Goal: Communication & Community: Answer question/provide support

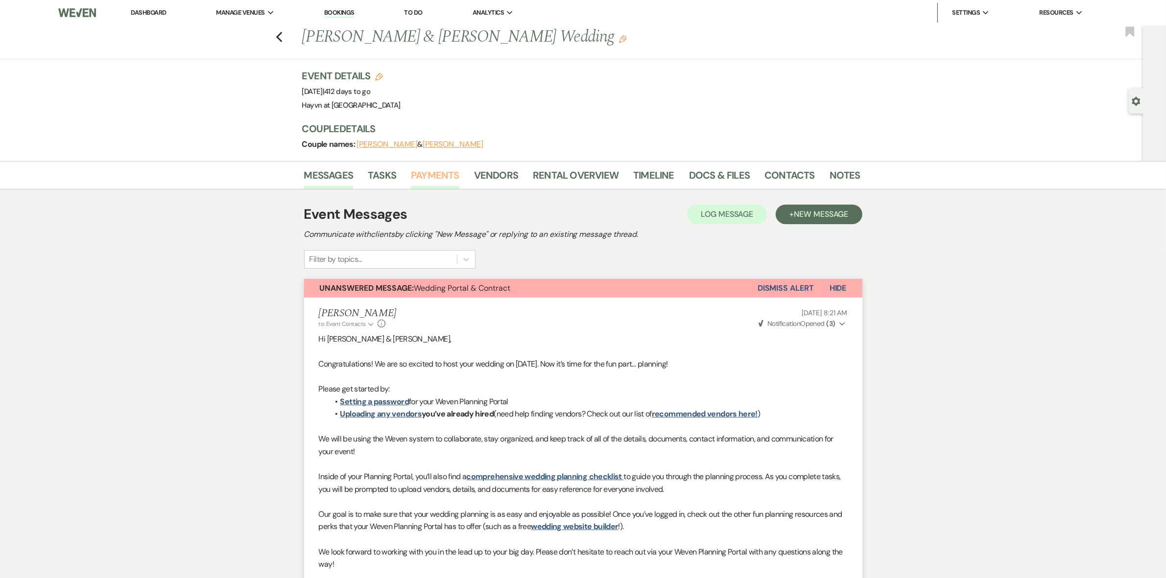
click at [427, 174] on link "Payments" at bounding box center [435, 178] width 48 height 22
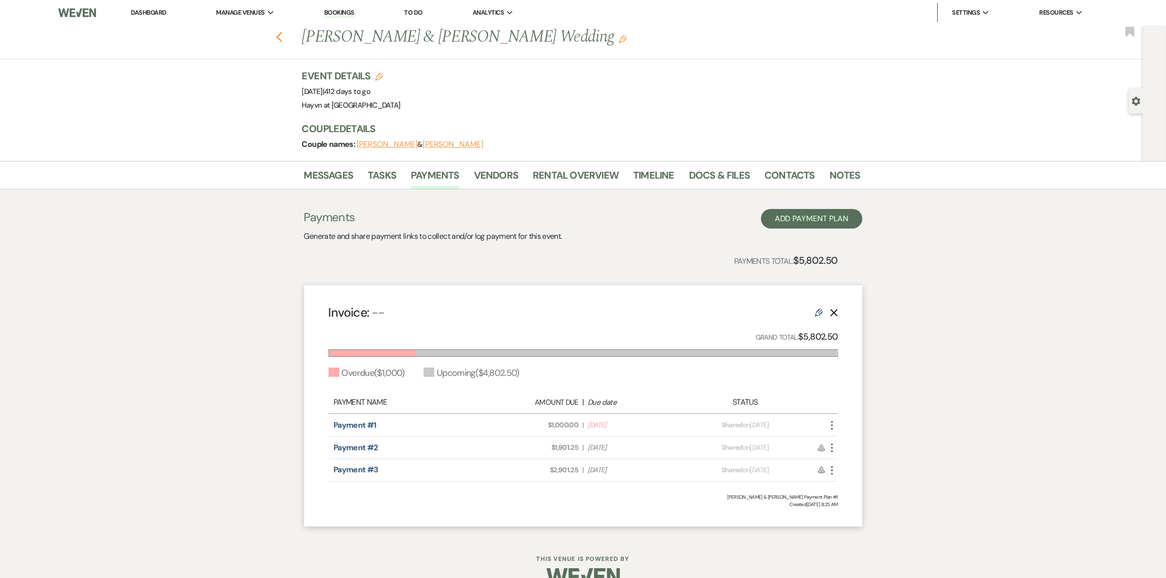
click at [280, 33] on icon "Previous" at bounding box center [279, 37] width 7 height 12
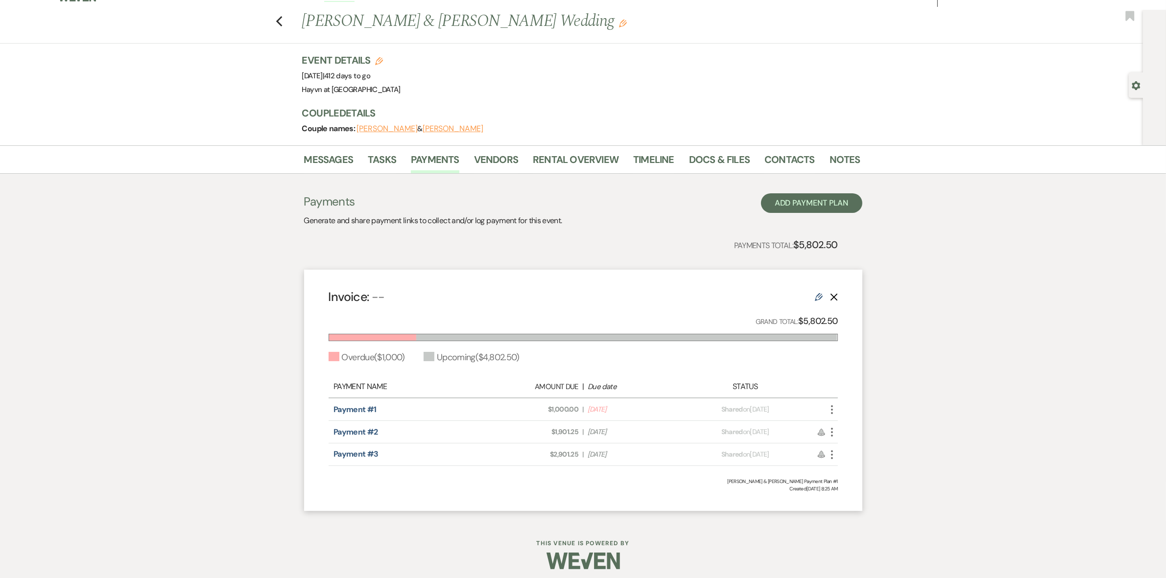
scroll to position [21, 0]
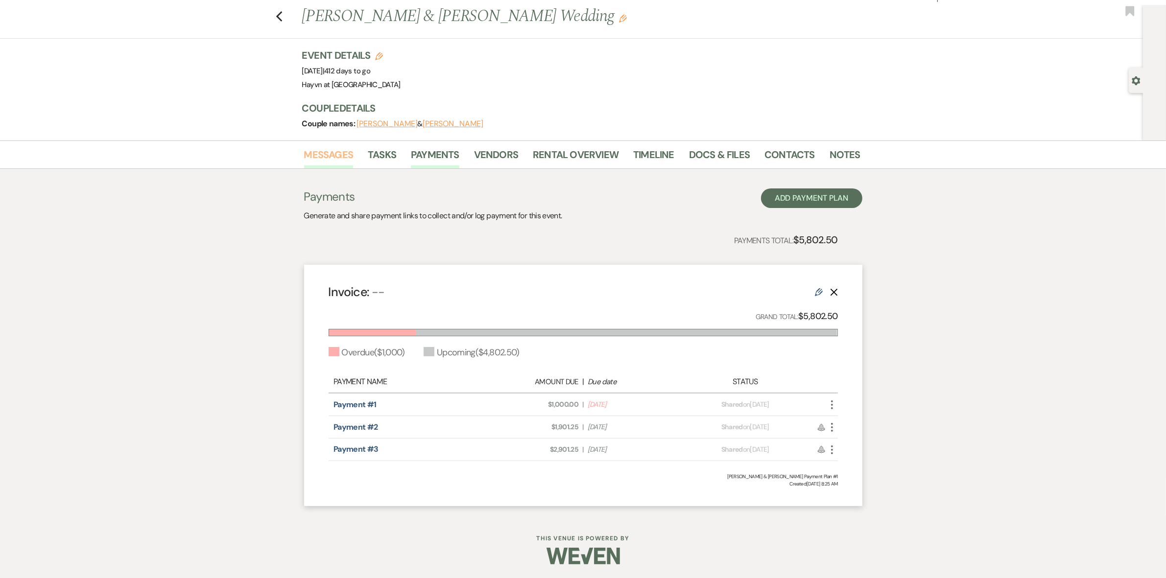
click at [337, 158] on link "Messages" at bounding box center [328, 158] width 49 height 22
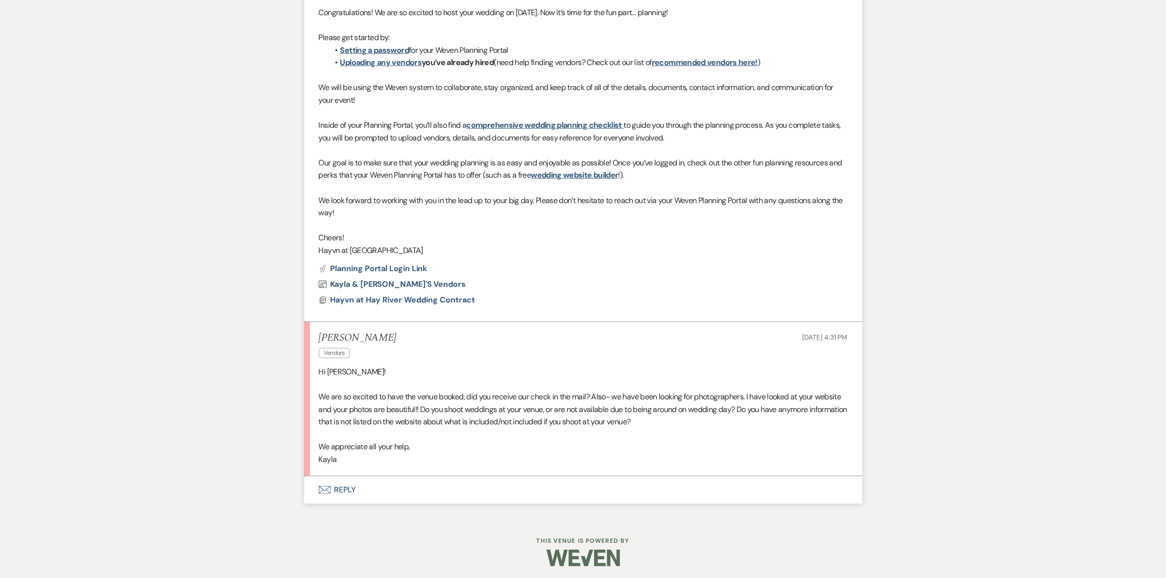
scroll to position [354, 0]
click at [348, 485] on button "Envelope Reply" at bounding box center [583, 487] width 558 height 27
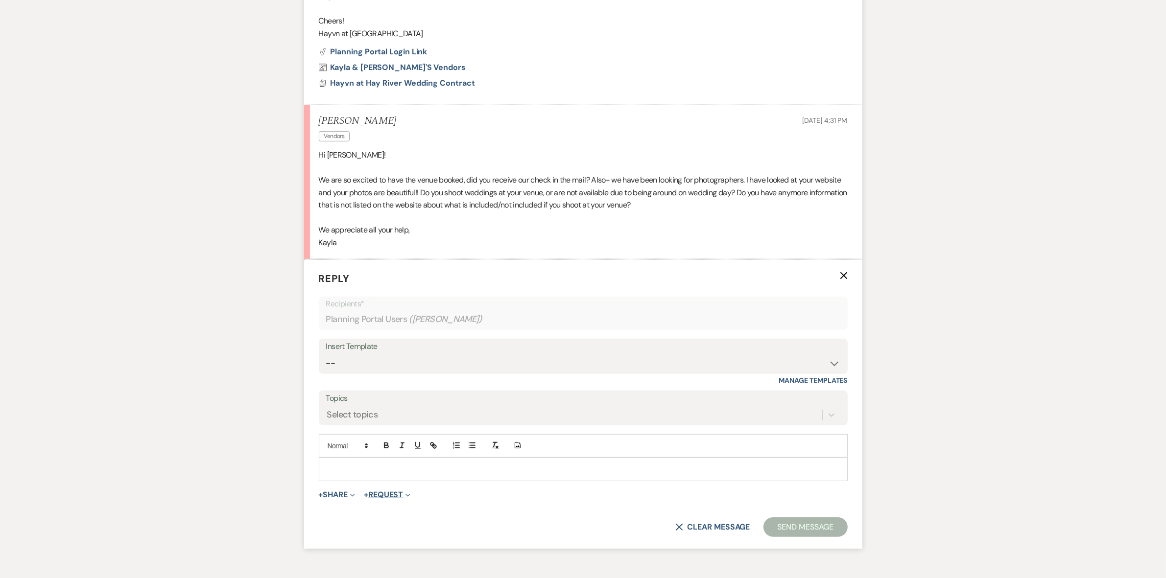
scroll to position [593, 0]
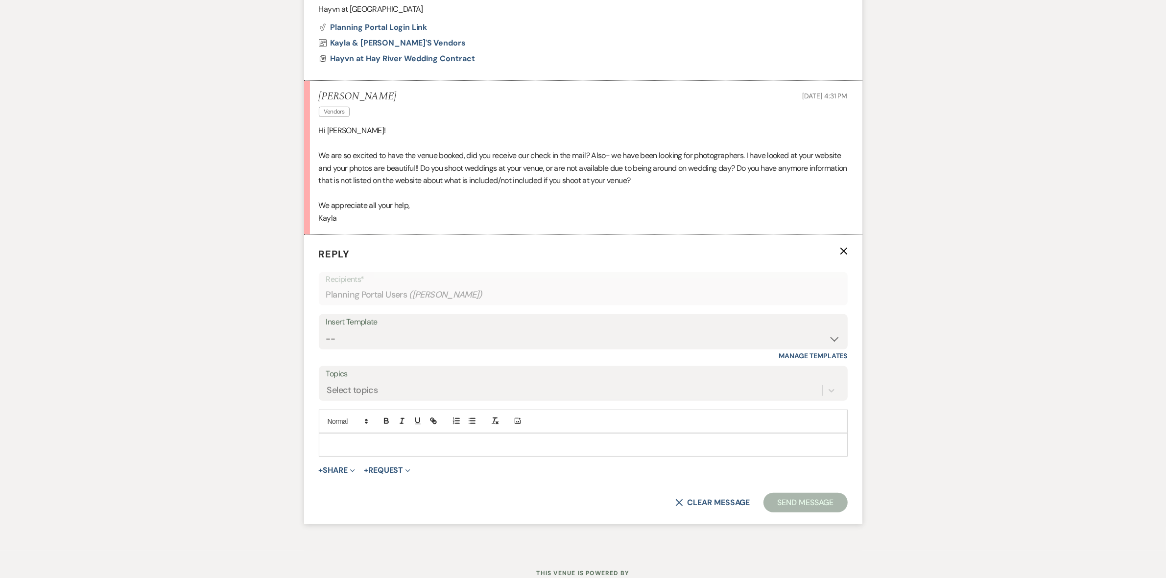
click at [353, 452] on div at bounding box center [583, 445] width 528 height 23
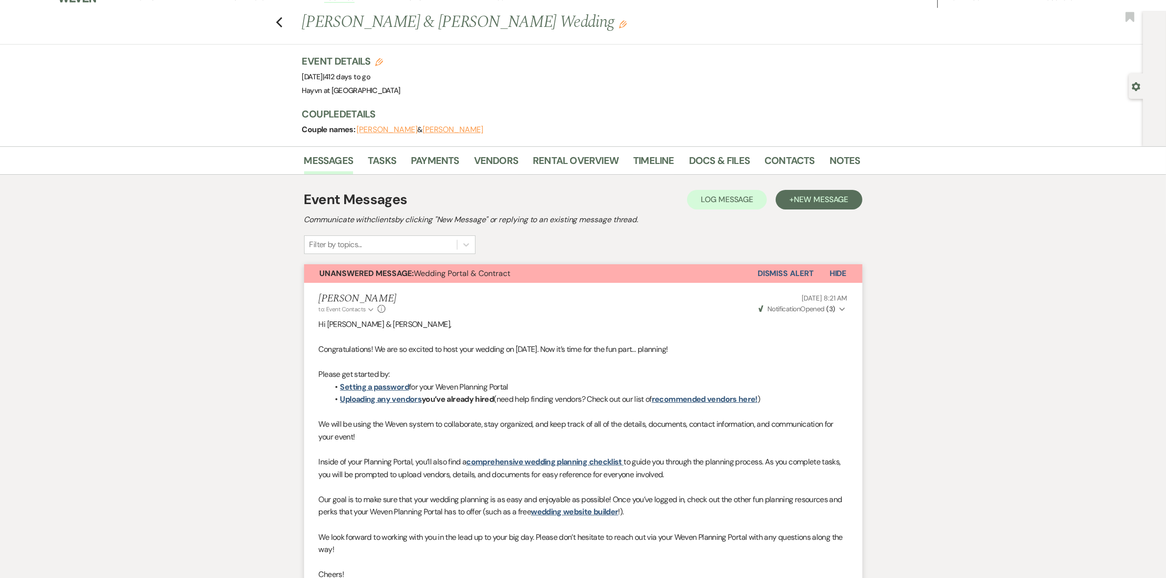
scroll to position [0, 0]
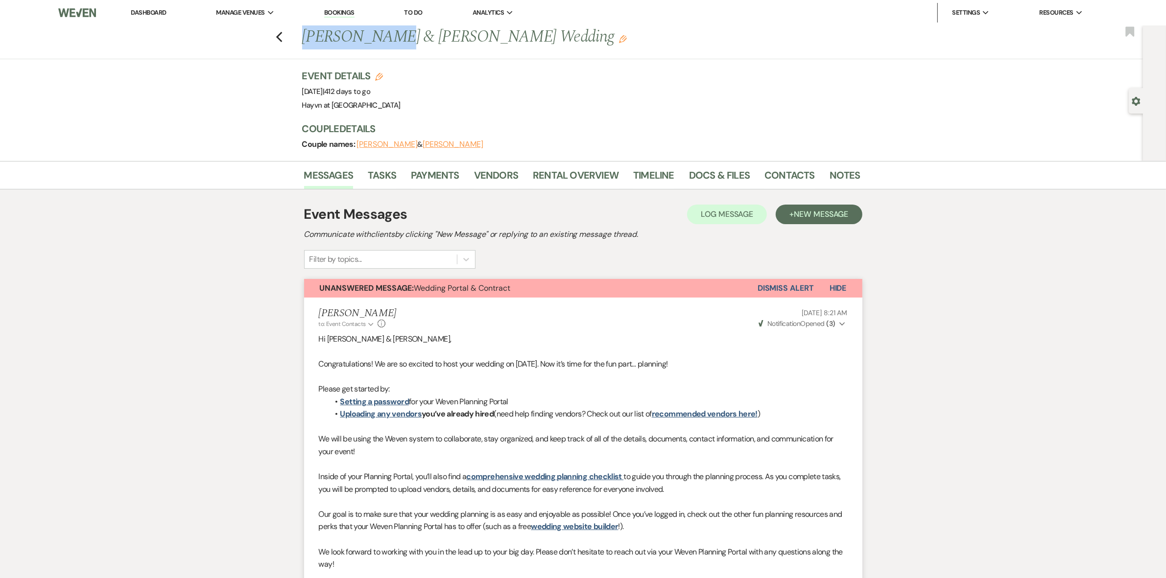
drag, startPoint x: 386, startPoint y: 43, endPoint x: 306, endPoint y: 37, distance: 80.0
click at [307, 35] on h1 "[PERSON_NAME] & [PERSON_NAME] Wedding Edit" at bounding box center [521, 37] width 439 height 24
copy h1 "[PERSON_NAME]"
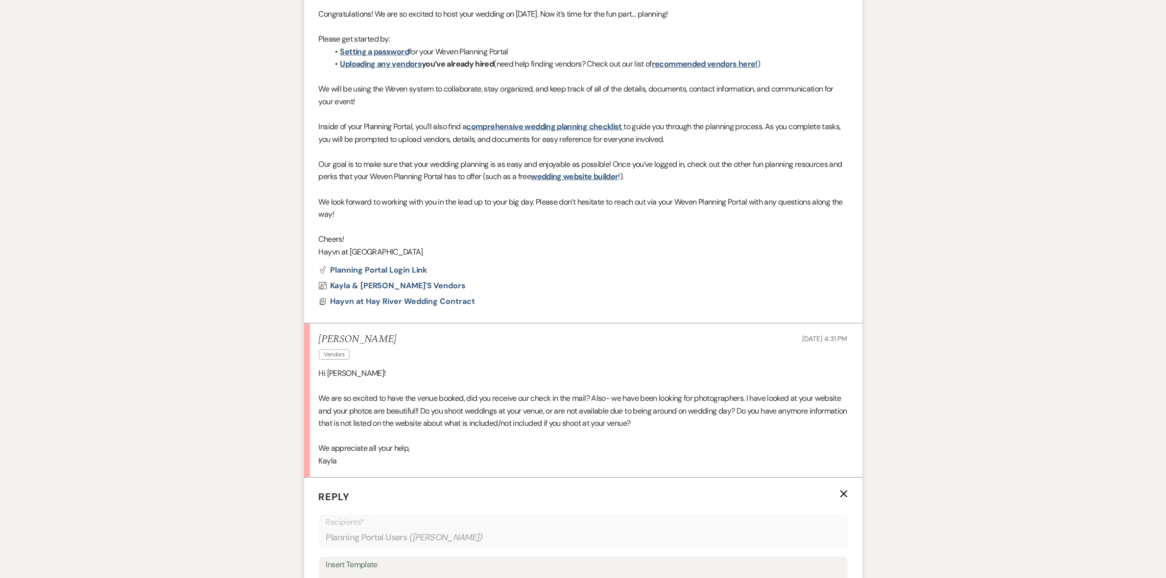
scroll to position [551, 0]
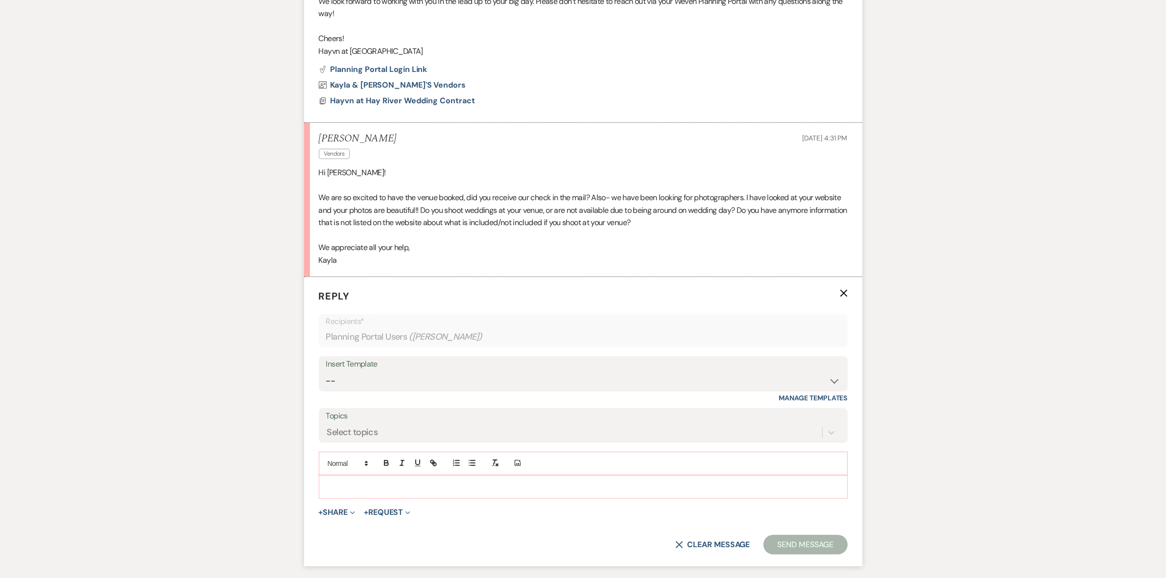
click at [363, 487] on p at bounding box center [583, 487] width 513 height 11
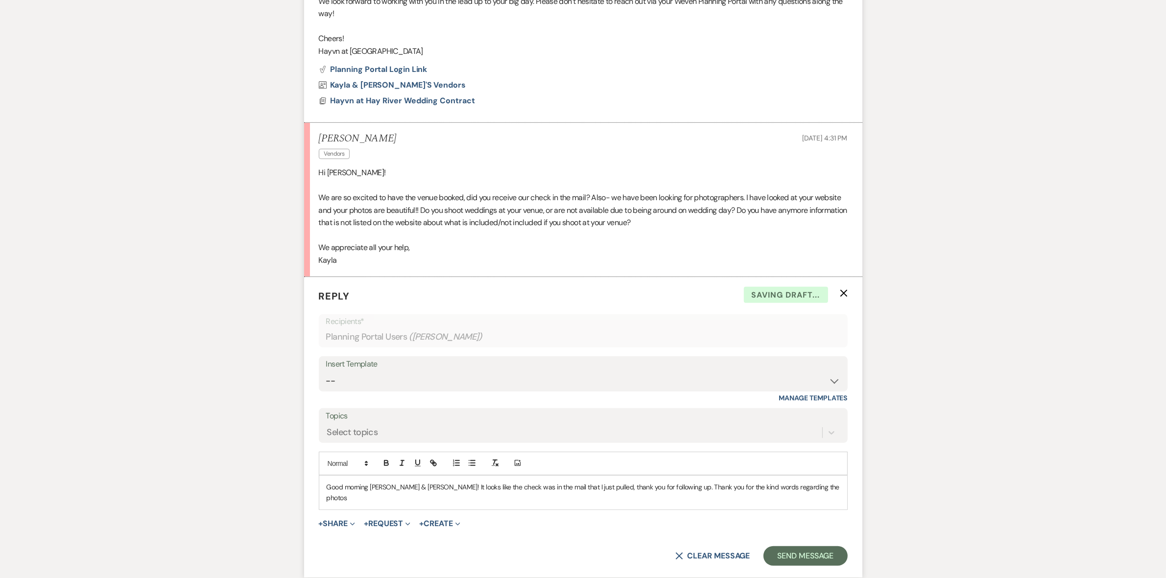
click at [681, 486] on p "Good morning [PERSON_NAME] & [PERSON_NAME]! It looks like the check was in the …" at bounding box center [583, 493] width 513 height 22
click at [650, 485] on p "Good morning [PERSON_NAME] & [PERSON_NAME]! It looks like the check was in the …" at bounding box center [583, 493] width 513 height 22
click at [838, 484] on p "Good morning [PERSON_NAME] & [PERSON_NAME]! It looks like the check was in the …" at bounding box center [583, 493] width 513 height 22
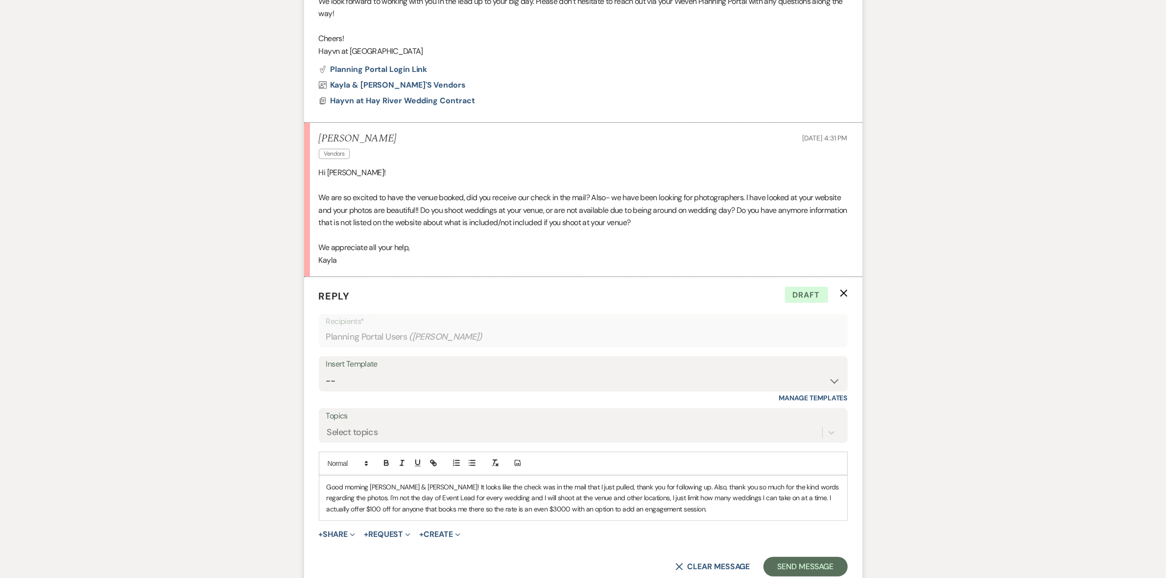
click at [417, 488] on p "Good morning [PERSON_NAME] & [PERSON_NAME]! It looks like the check was in the …" at bounding box center [583, 498] width 513 height 33
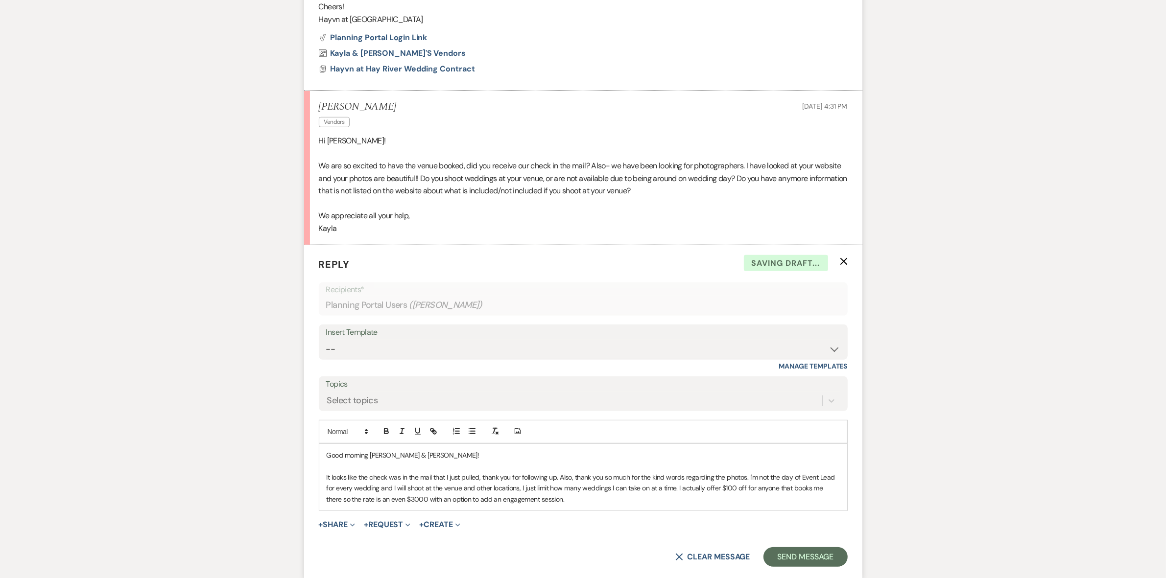
scroll to position [612, 0]
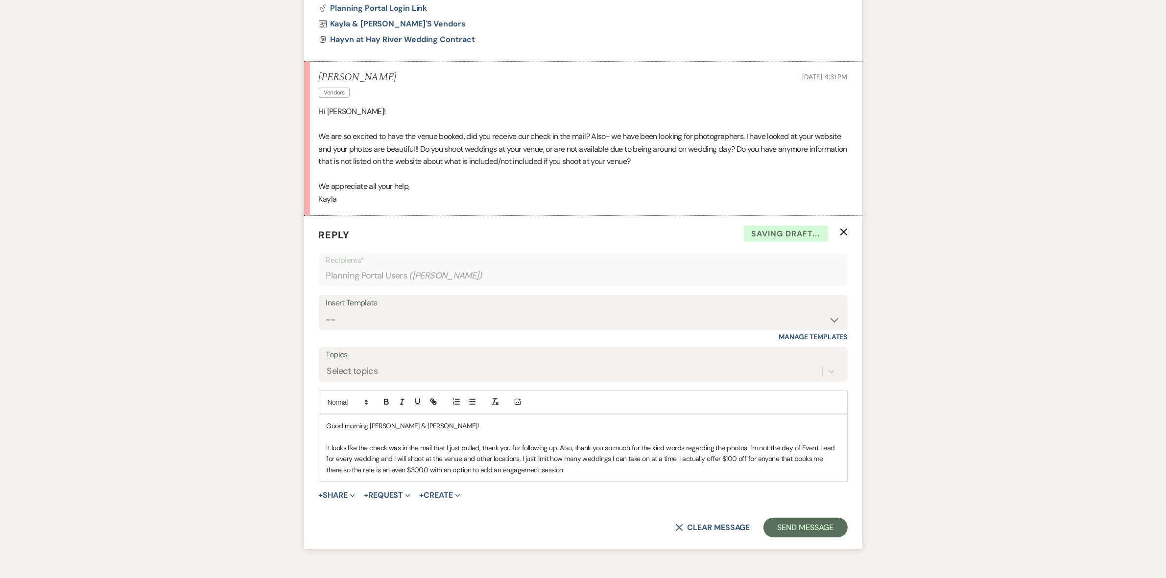
click at [568, 472] on p "It looks like the check was in the mail that I just pulled, thank you for follo…" at bounding box center [583, 459] width 513 height 33
click at [674, 460] on p "It looks like the check was in the mail that I just pulled, thank you for follo…" at bounding box center [583, 459] width 513 height 33
click at [677, 458] on p "It looks like the check was in the mail that I just pulled, thank you for follo…" at bounding box center [583, 459] width 513 height 33
drag, startPoint x: 405, startPoint y: 470, endPoint x: 772, endPoint y: 459, distance: 367.5
click at [772, 459] on p "It looks like the check was in the mail that I just pulled, thank you for follo…" at bounding box center [583, 459] width 513 height 33
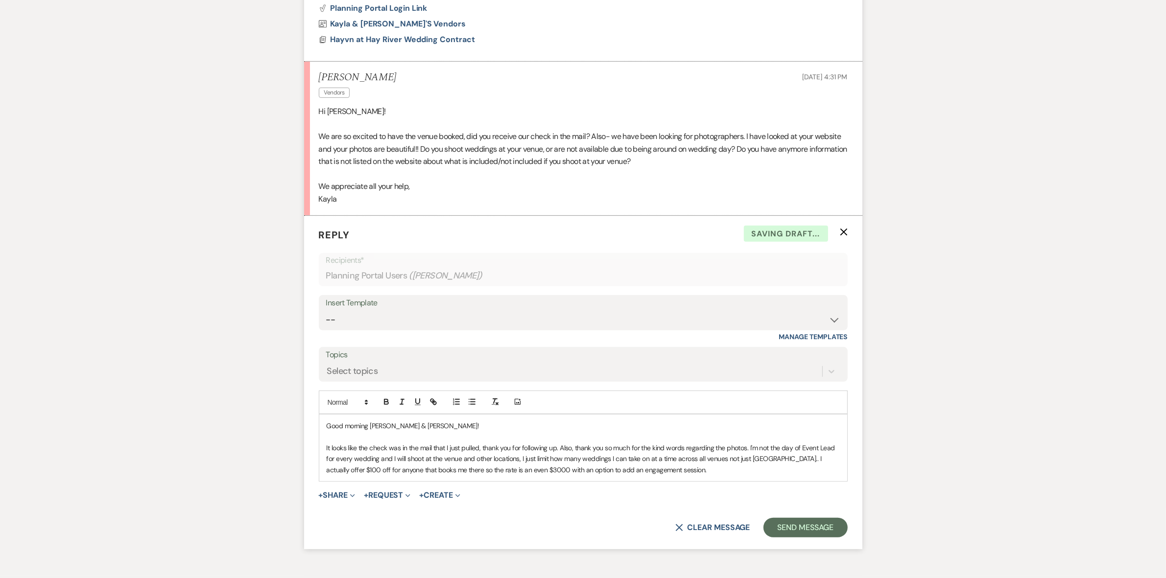
click at [772, 459] on p "It looks like the check was in the mail that I just pulled, thank you for follo…" at bounding box center [583, 459] width 513 height 33
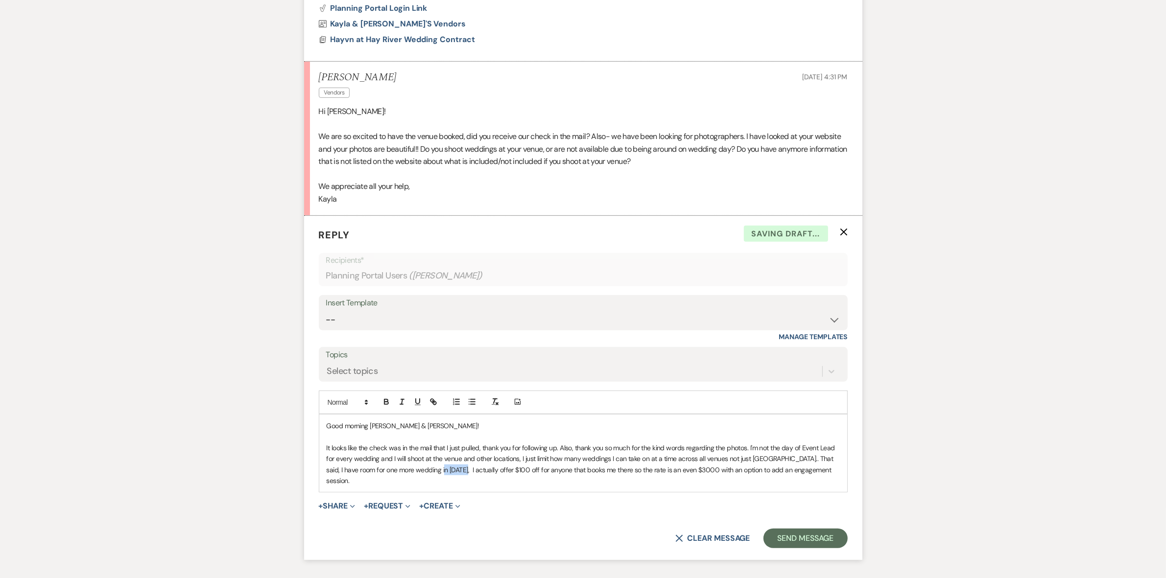
drag, startPoint x: 446, startPoint y: 472, endPoint x: 424, endPoint y: 469, distance: 22.2
click at [424, 469] on p "It looks like the check was in the mail that I just pulled, thank you for follo…" at bounding box center [583, 465] width 513 height 44
click at [557, 469] on p "It looks like the check was in the mail that I just pulled, thank you for follo…" at bounding box center [583, 465] width 513 height 44
click at [804, 470] on p "It looks like the check was in the mail that I just pulled, thank you for follo…" at bounding box center [583, 465] width 513 height 44
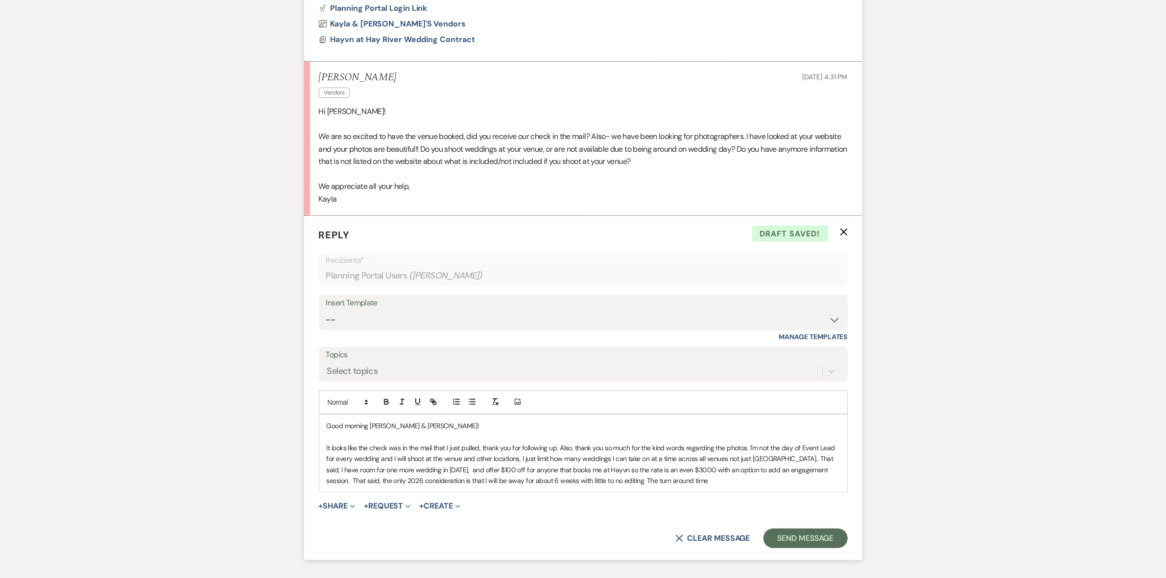
click at [444, 482] on p "It looks like the check was in the mail that I just pulled, thank you for follo…" at bounding box center [583, 465] width 513 height 44
drag, startPoint x: 520, startPoint y: 476, endPoint x: 525, endPoint y: 482, distance: 8.0
click at [520, 477] on p "It looks like the check was in the mail that I just pulled, thank you for follo…" at bounding box center [583, 465] width 513 height 44
click at [664, 478] on p "It looks like the check was in the mail that I just pulled, thank you for follo…" at bounding box center [583, 465] width 513 height 44
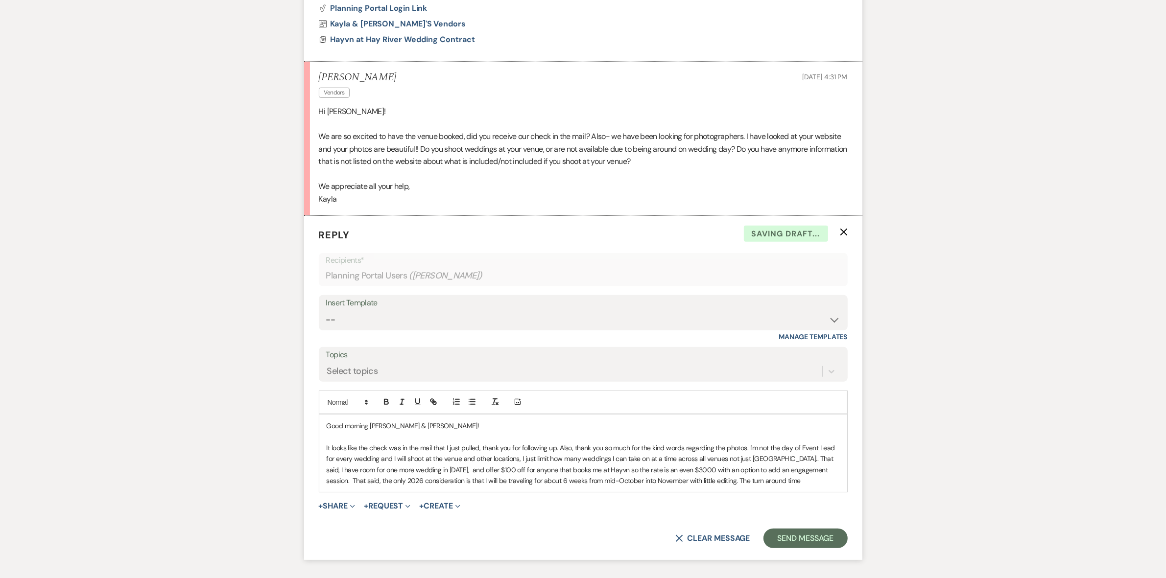
click at [670, 481] on p "It looks like the check was in the mail that I just pulled, thank you for follo…" at bounding box center [583, 465] width 513 height 44
click at [760, 481] on p "It looks like the check was in the mail that I just pulled, thank you for follo…" at bounding box center [583, 465] width 513 height 44
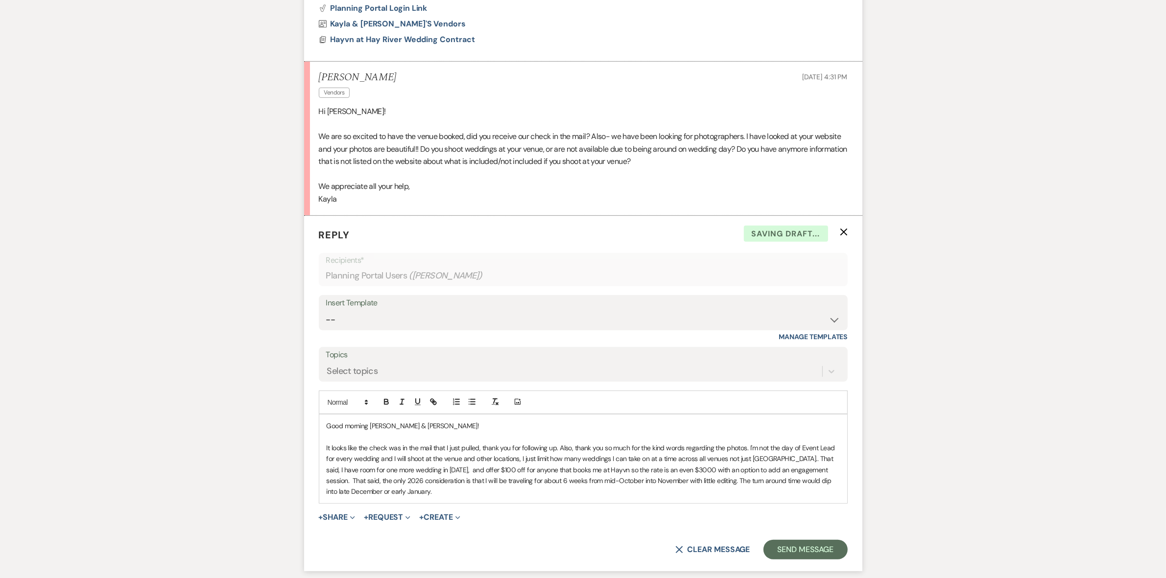
click at [391, 495] on p "It looks like the check was in the mail that I just pulled, thank you for follo…" at bounding box center [583, 470] width 513 height 55
click at [670, 481] on p "It looks like the check was in the mail that I just pulled, thank you for follo…" at bounding box center [583, 470] width 513 height 55
click at [649, 482] on p "It looks like the check was in the mail that I just pulled, thank you for follo…" at bounding box center [583, 470] width 513 height 55
click at [500, 481] on p "It looks like the check was in the mail that I just pulled, thank you for follo…" at bounding box center [583, 470] width 513 height 55
click at [648, 492] on p "It looks like the check was in the mail that I just pulled, thank you for follo…" at bounding box center [583, 470] width 513 height 55
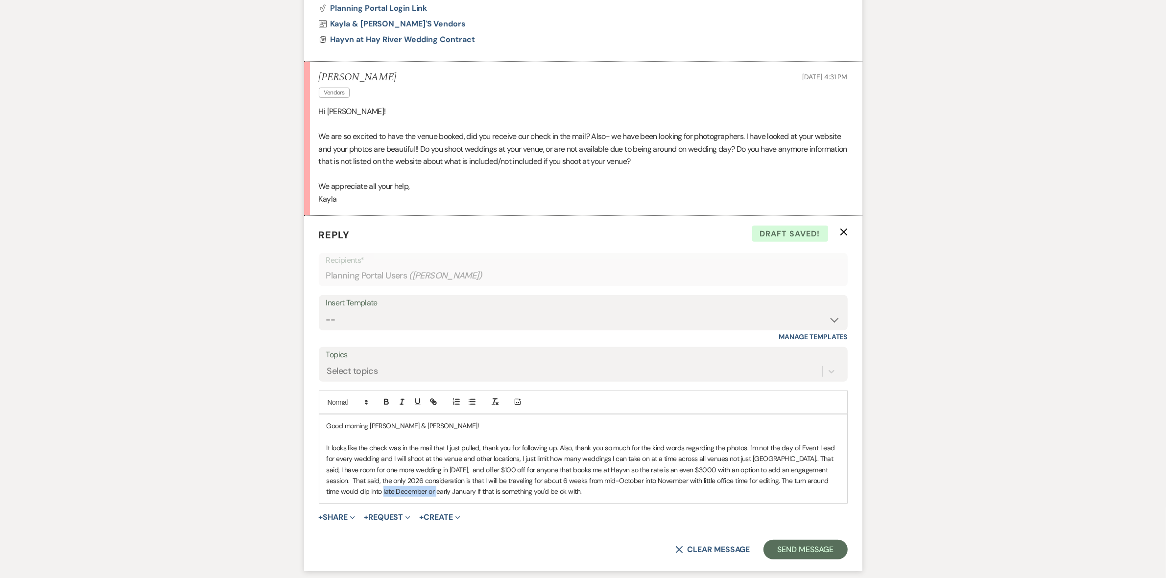
drag, startPoint x: 407, startPoint y: 491, endPoint x: 359, endPoint y: 491, distance: 48.0
click at [359, 491] on p "It looks like the check was in the mail that I just pulled, thank you for follo…" at bounding box center [583, 470] width 513 height 55
click at [821, 483] on p "It looks like the check was in the mail that I just pulled, thank you for follo…" at bounding box center [583, 470] width 513 height 55
click at [584, 490] on p "It looks like the check was in the mail that I just pulled, thank you for follo…" at bounding box center [583, 470] width 513 height 55
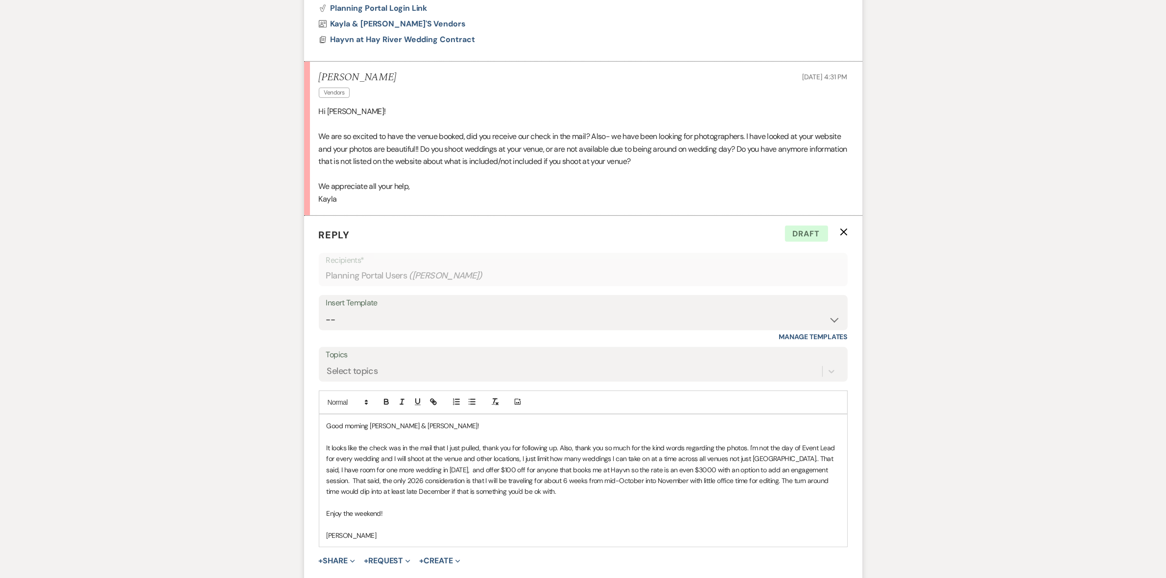
click at [535, 458] on p "It looks like the check was in the mail that I just pulled, thank you for follo…" at bounding box center [583, 470] width 513 height 55
click at [747, 449] on p "It looks like the check was in the mail that I just pulled, thank you for follo…" at bounding box center [583, 470] width 513 height 55
click at [424, 456] on p "It looks like the check was in the mail that I just pulled, thank you for follo…" at bounding box center [583, 470] width 513 height 55
click at [542, 460] on p "It looks like the check was in the mail that I just pulled, thank you for follo…" at bounding box center [583, 470] width 513 height 55
click at [356, 469] on p "It looks like the check was in the mail that I just pulled, thank you for follo…" at bounding box center [583, 470] width 513 height 55
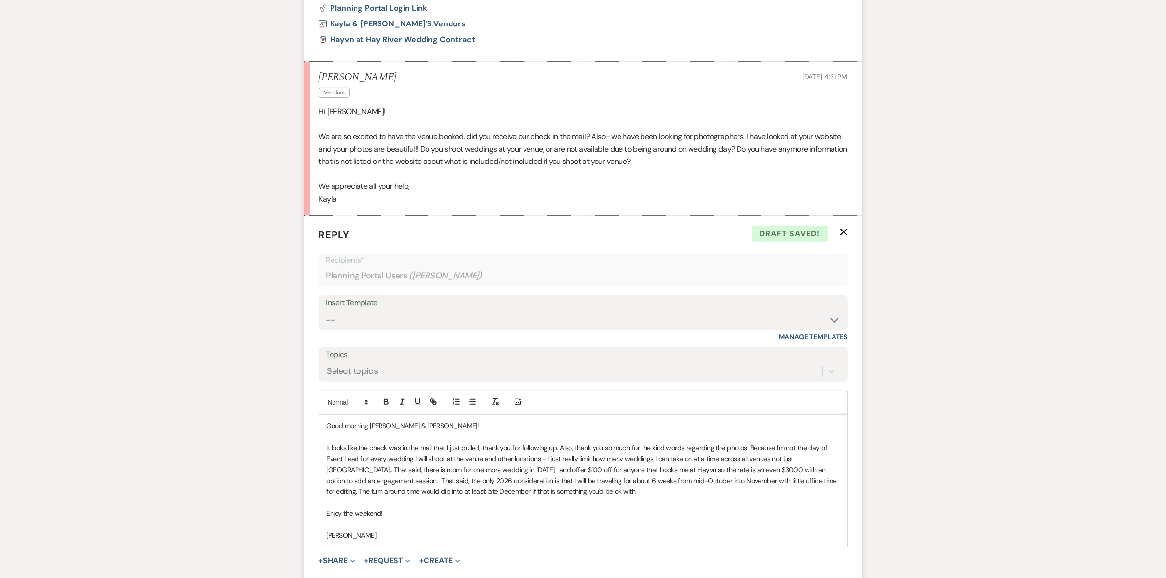
click at [483, 470] on p "It looks like the check was in the mail that I just pulled, thank you for follo…" at bounding box center [583, 470] width 513 height 55
drag, startPoint x: 498, startPoint y: 468, endPoint x: 473, endPoint y: 469, distance: 25.0
click at [474, 469] on p "It looks like the check was in the mail that I just pulled, thank you for follo…" at bounding box center [583, 470] width 513 height 55
click at [476, 468] on p "It looks like the check was in the mail that I just pulled, thank you for follo…" at bounding box center [583, 470] width 513 height 55
click at [527, 493] on p "It looks like the check was in the mail that I just pulled, thank you for follo…" at bounding box center [583, 470] width 513 height 55
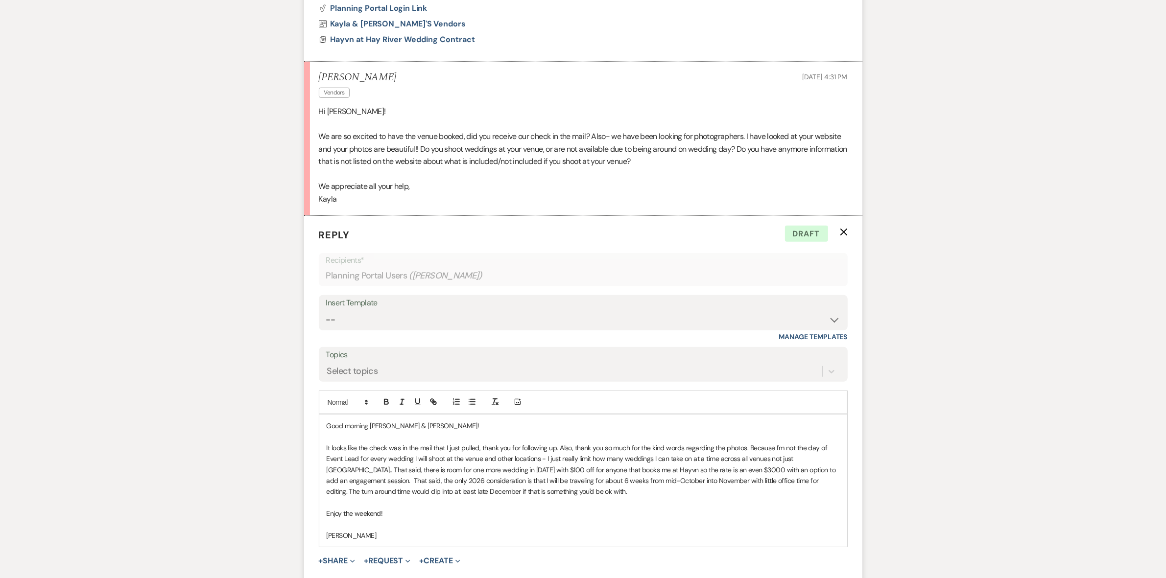
click at [841, 471] on div "Good morning [PERSON_NAME] & [PERSON_NAME]! It looks like the check was in the …" at bounding box center [583, 481] width 528 height 132
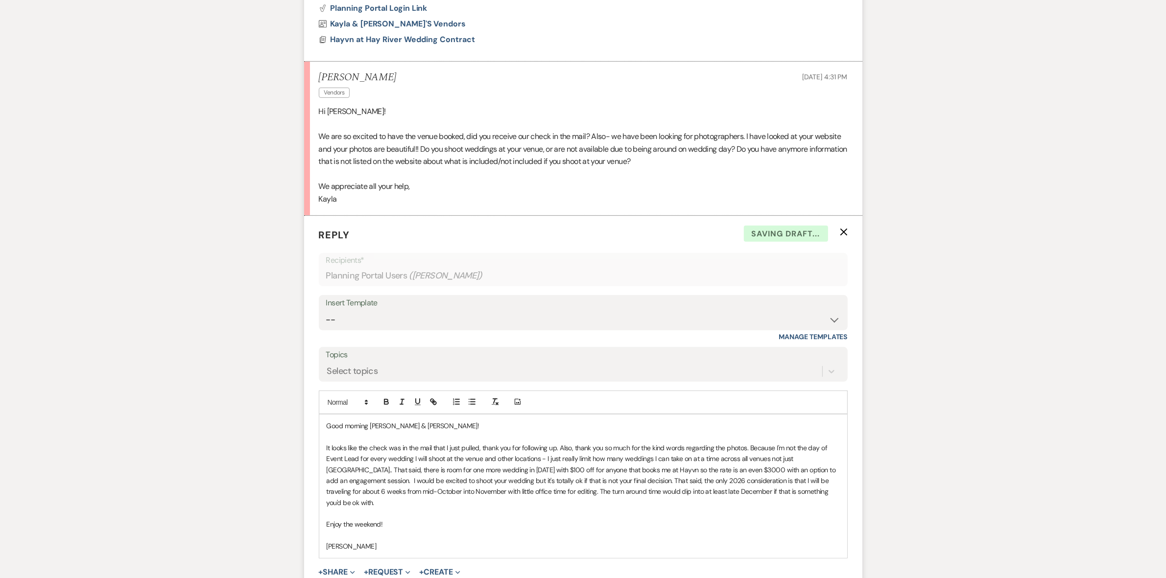
click at [616, 481] on p "It looks like the check was in the mail that I just pulled, thank you for follo…" at bounding box center [583, 476] width 513 height 66
click at [667, 480] on p "It looks like the check was in the mail that I just pulled, thank you for follo…" at bounding box center [583, 476] width 513 height 66
click at [679, 508] on p at bounding box center [583, 513] width 513 height 11
drag, startPoint x: 632, startPoint y: 491, endPoint x: 610, endPoint y: 490, distance: 22.0
click at [610, 490] on p "It looks like the check was in the mail that I just pulled, thank you for follo…" at bounding box center [583, 476] width 513 height 66
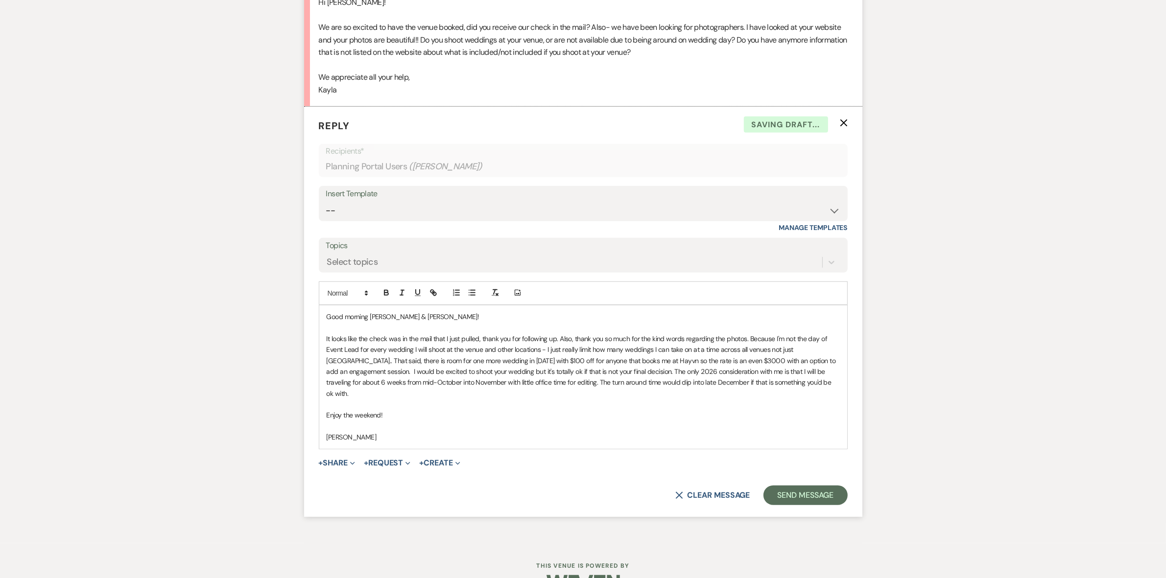
scroll to position [735, 0]
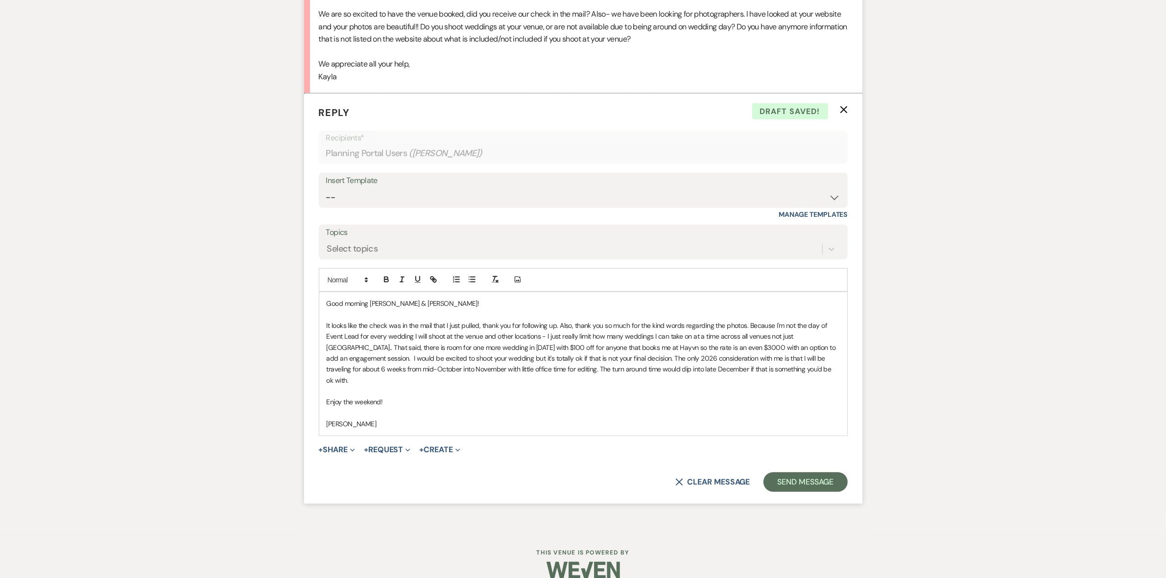
click at [486, 408] on p at bounding box center [583, 413] width 513 height 11
click at [410, 397] on p "Enjoy the weekend!" at bounding box center [583, 402] width 513 height 11
click at [792, 473] on button "Send Message" at bounding box center [806, 483] width 84 height 20
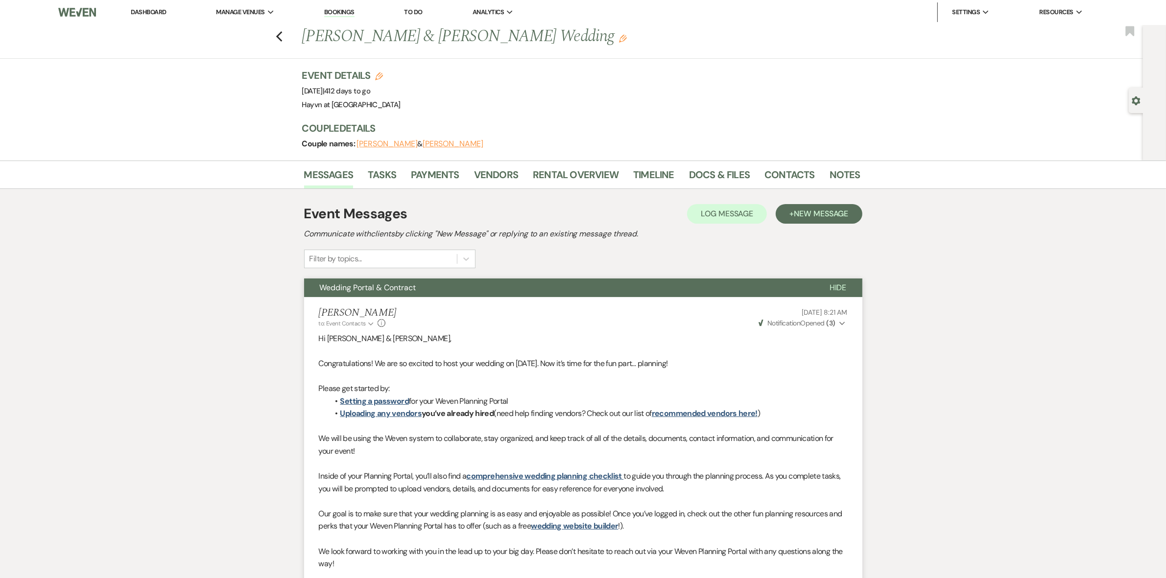
scroll to position [0, 0]
click at [148, 13] on link "Dashboard" at bounding box center [148, 12] width 35 height 8
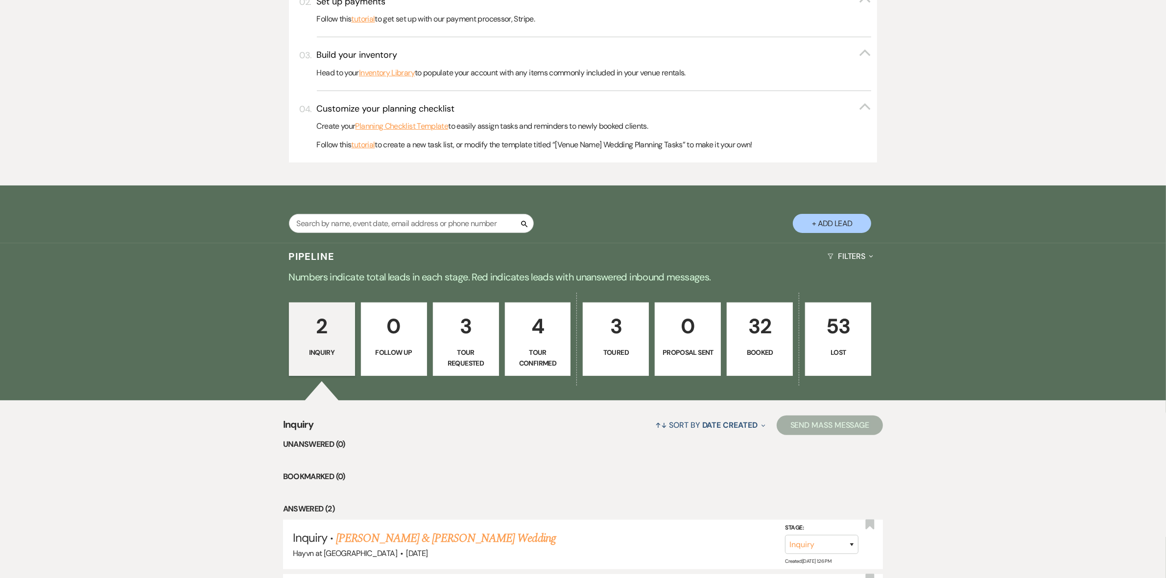
scroll to position [459, 0]
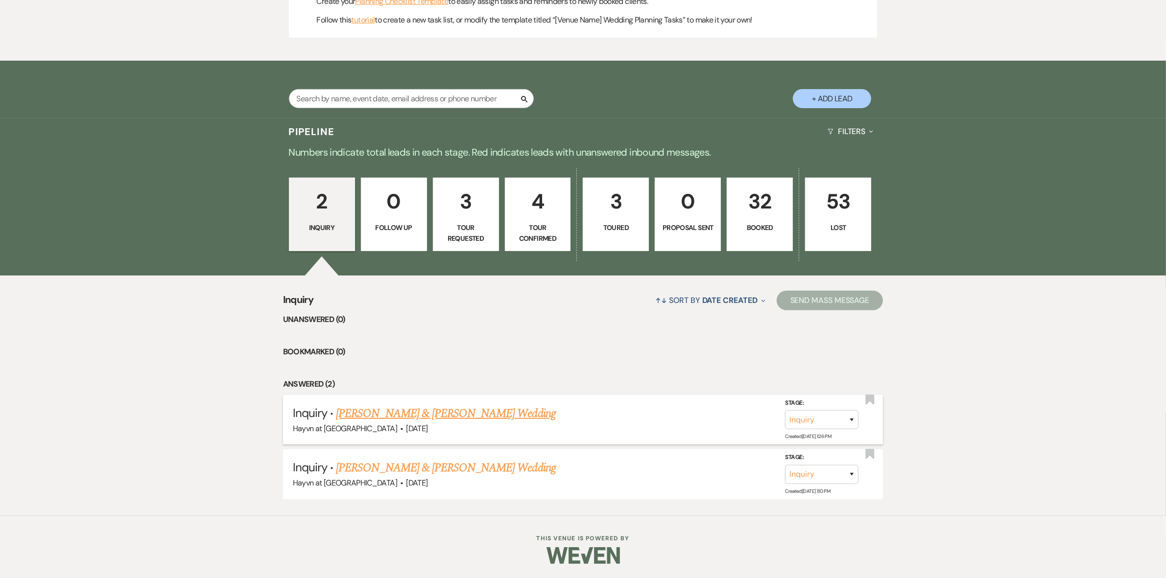
click at [439, 406] on link "[PERSON_NAME] & [PERSON_NAME] Wedding" at bounding box center [445, 414] width 219 height 18
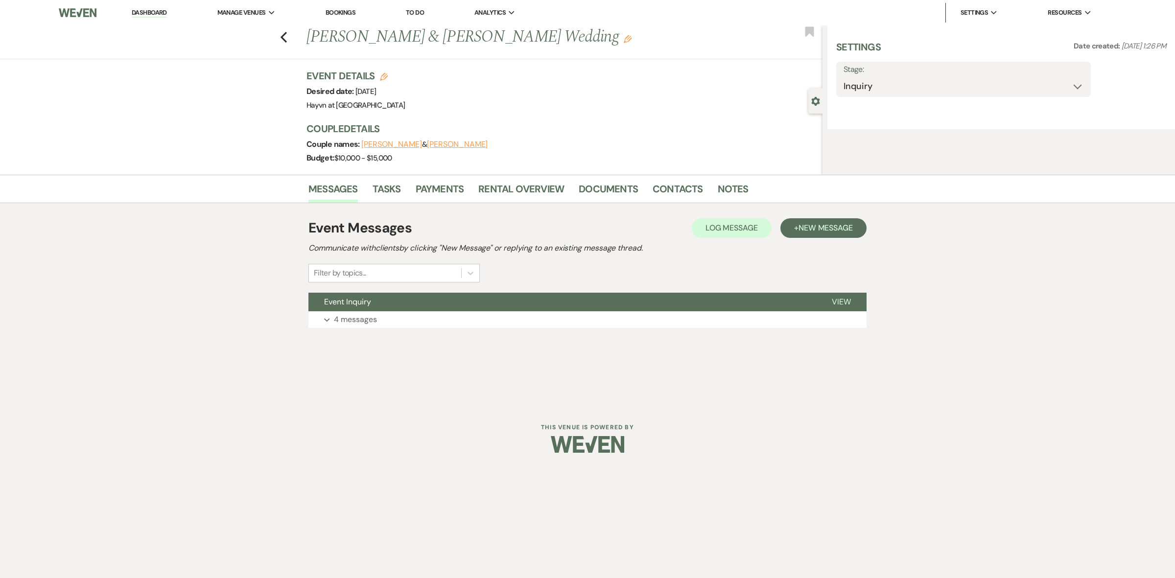
select select "5"
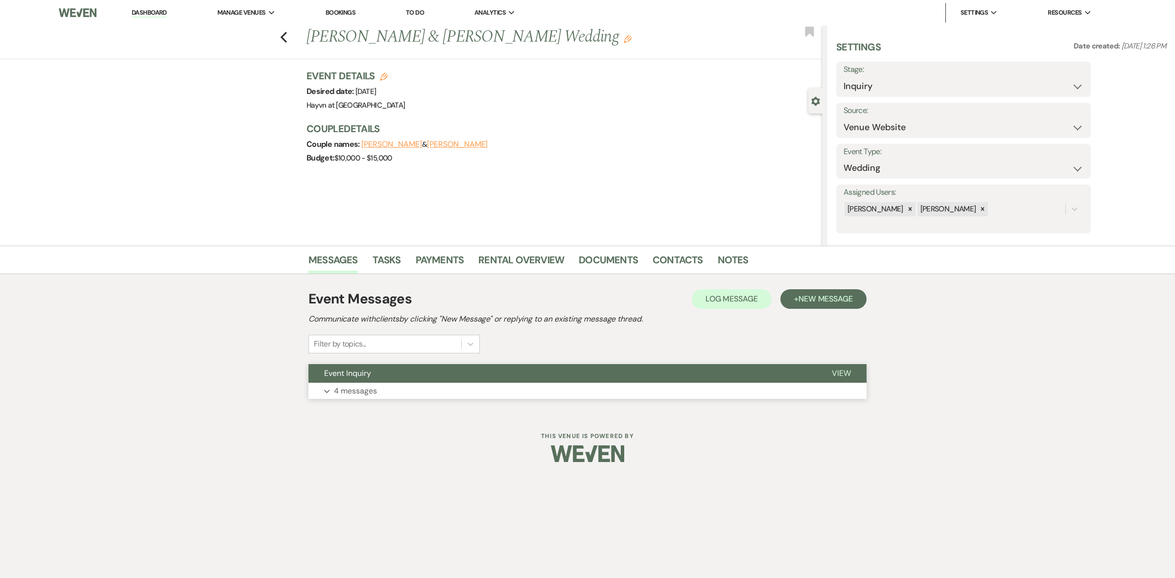
click at [336, 388] on p "4 messages" at bounding box center [355, 391] width 43 height 13
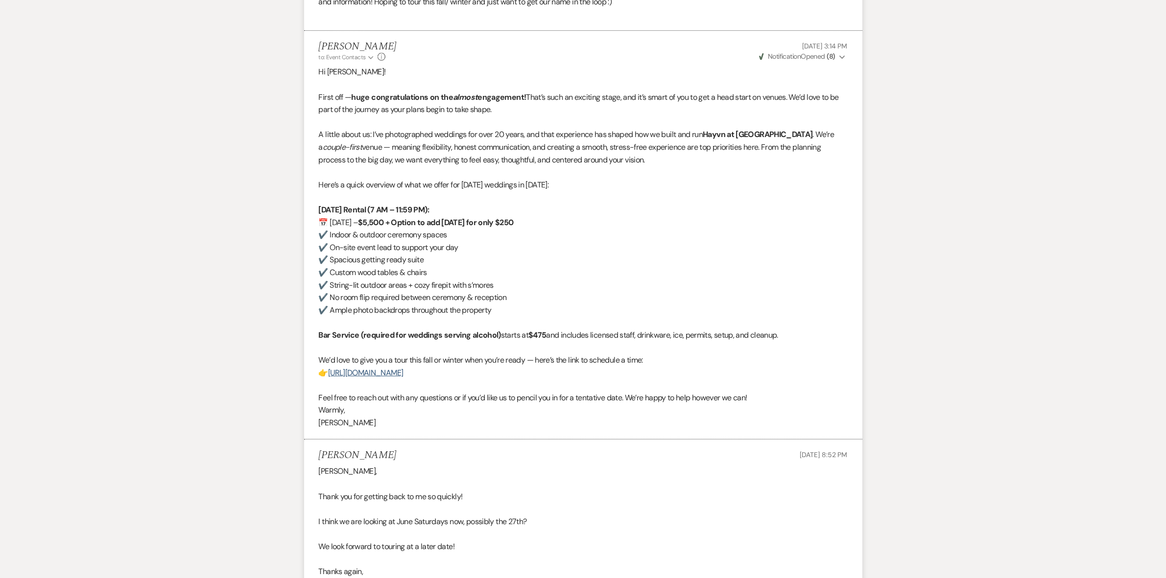
scroll to position [857, 0]
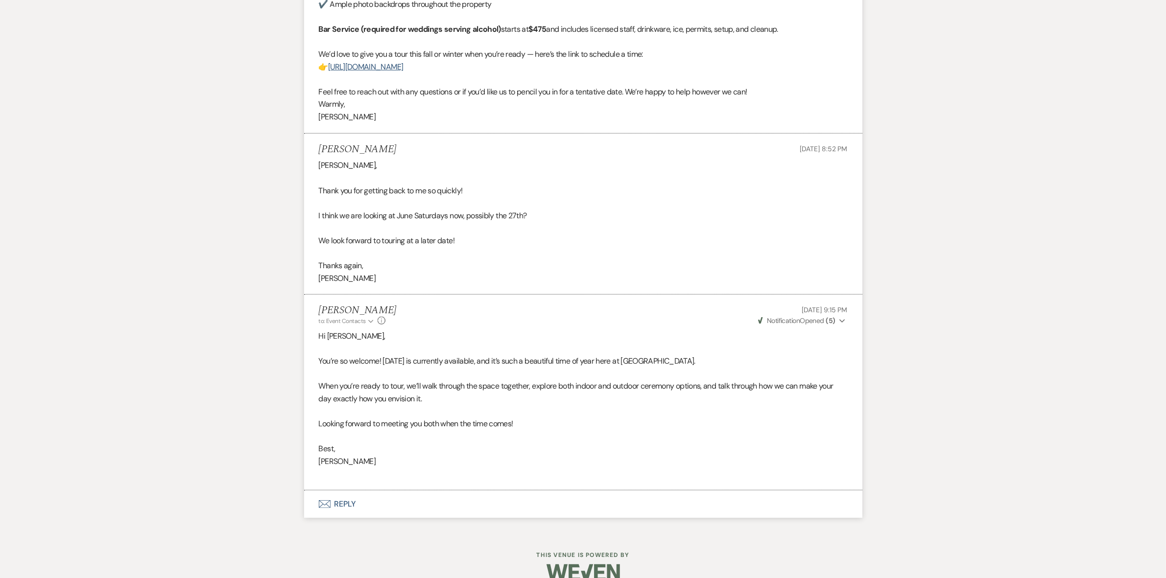
scroll to position [459, 0]
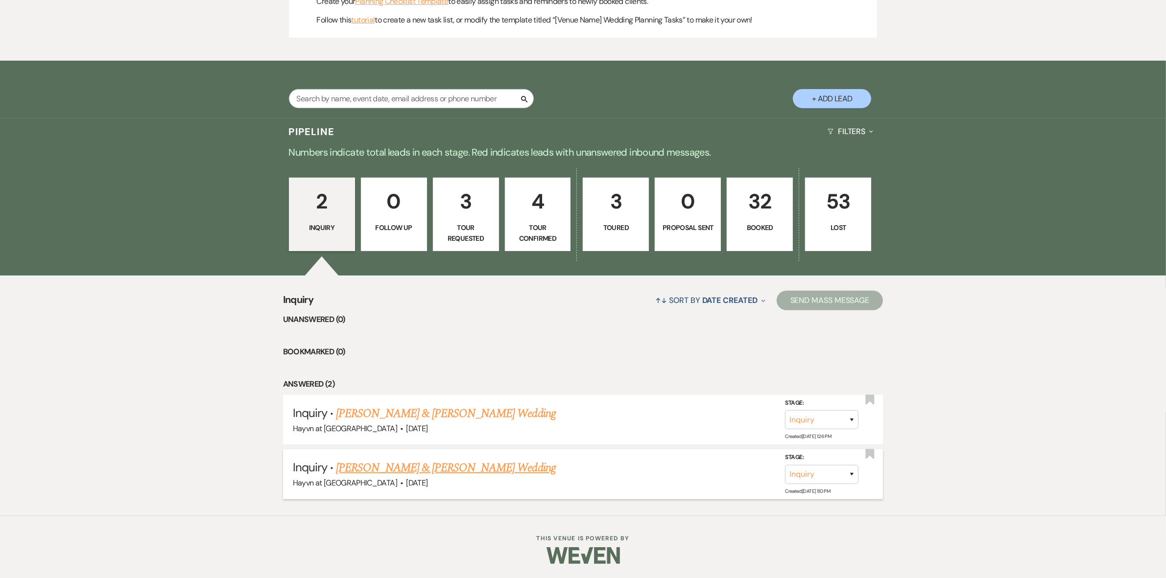
click at [459, 471] on link "[PERSON_NAME] & [PERSON_NAME] Wedding" at bounding box center [445, 468] width 219 height 18
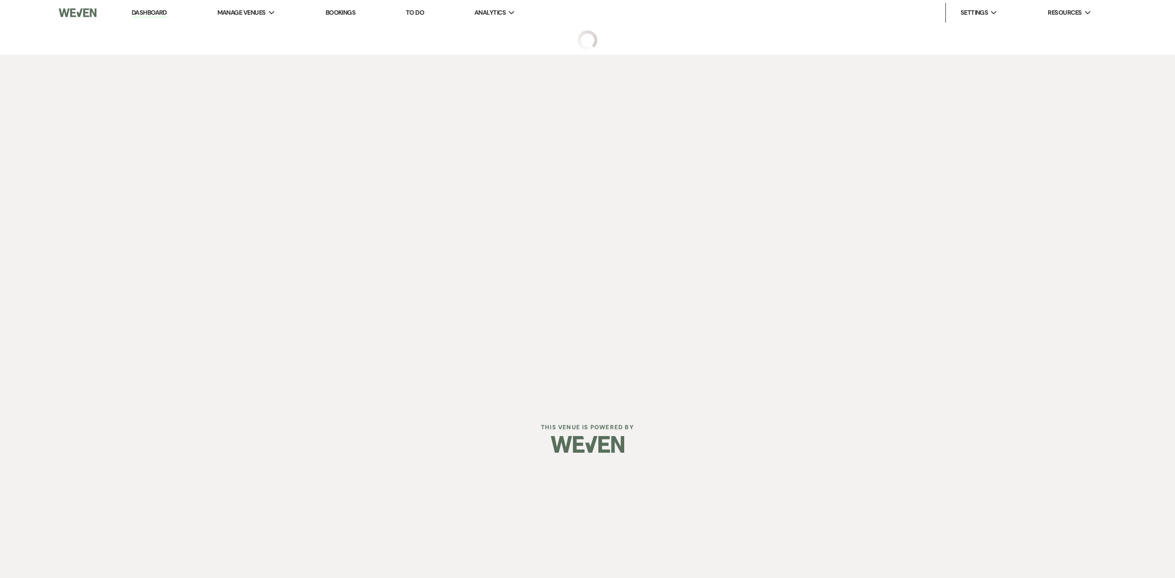
select select "5"
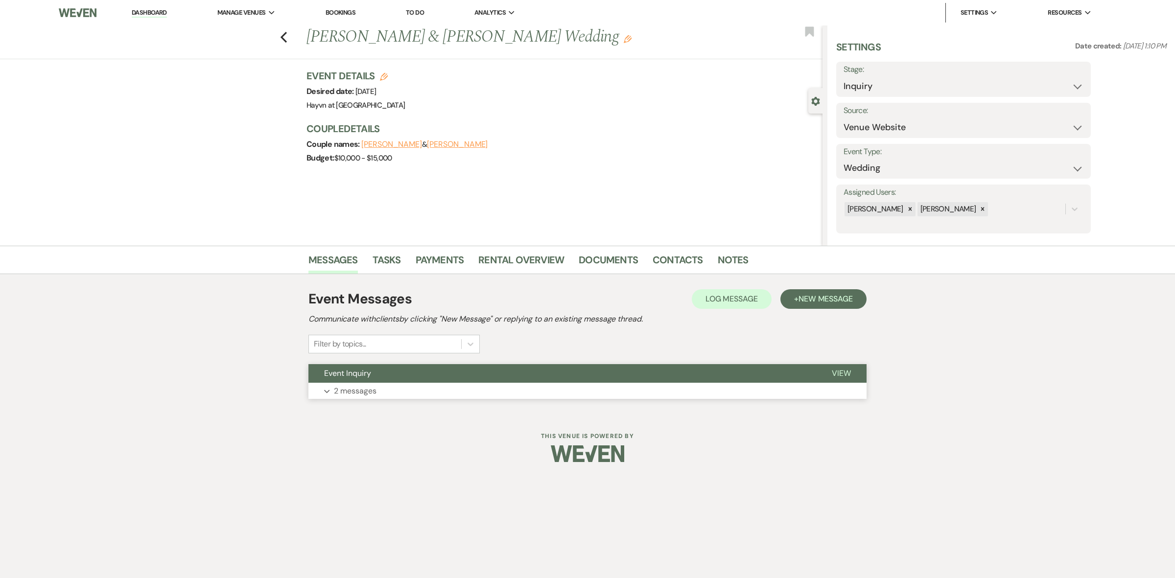
click at [336, 392] on p "2 messages" at bounding box center [355, 391] width 43 height 13
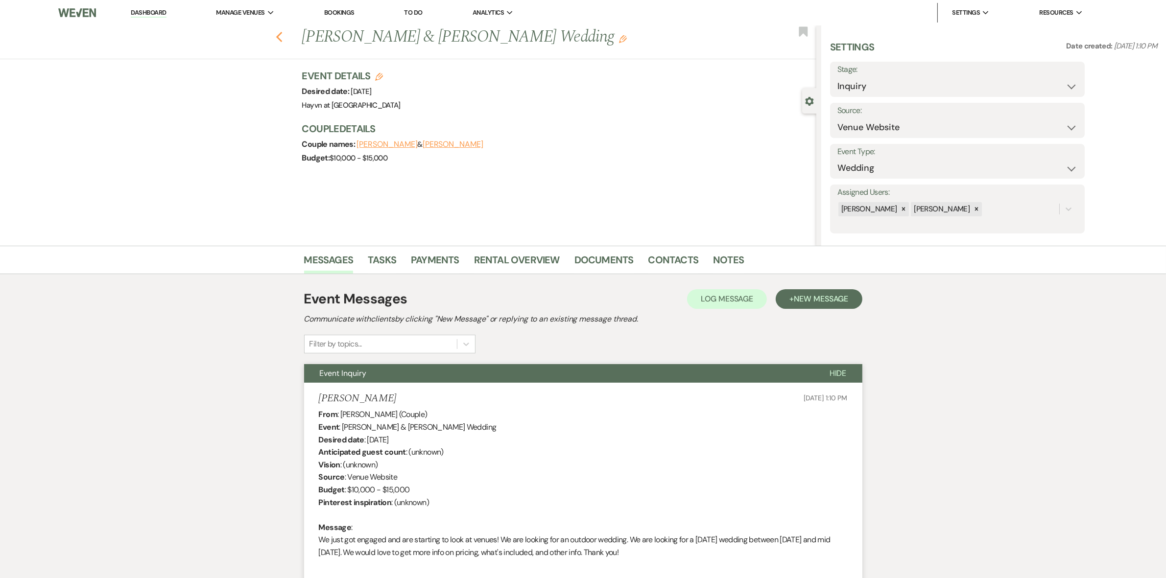
click at [283, 35] on icon "Previous" at bounding box center [279, 37] width 7 height 12
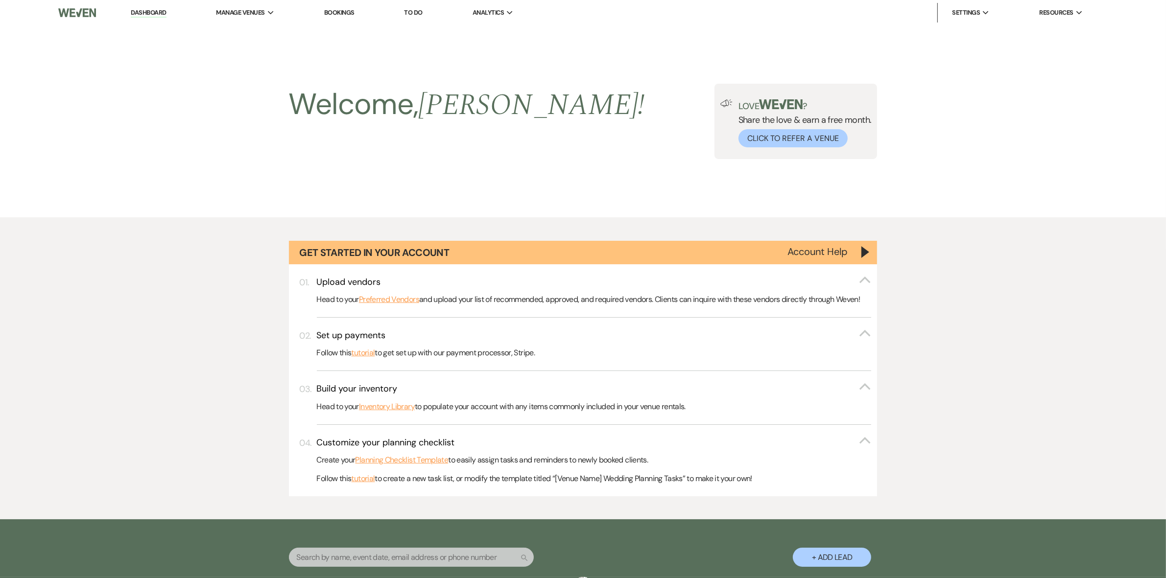
scroll to position [459, 0]
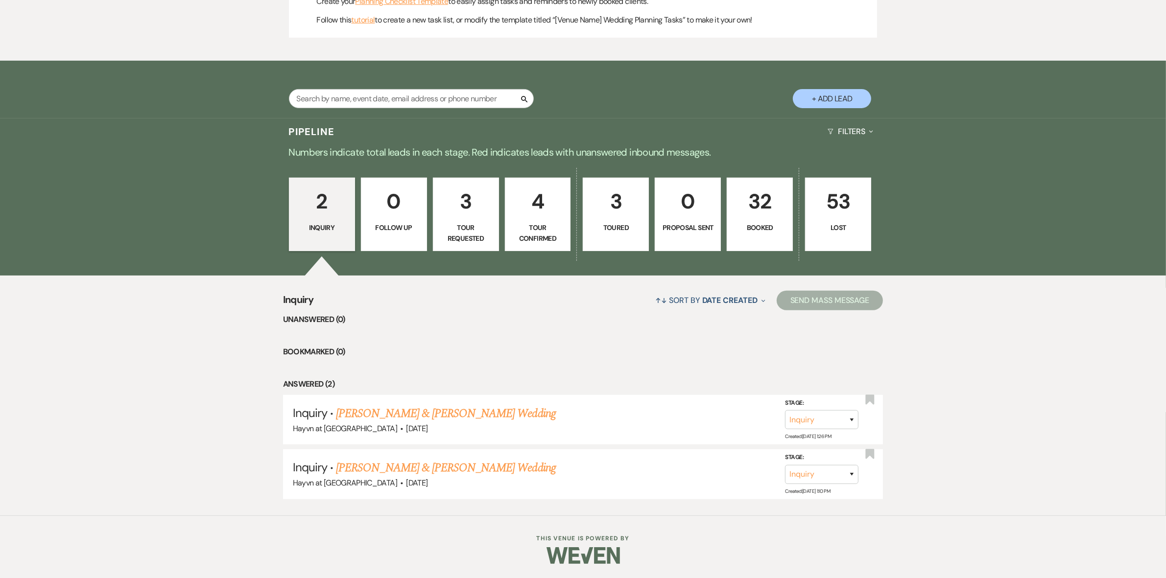
click at [818, 238] on link "53 Lost" at bounding box center [838, 214] width 66 height 73
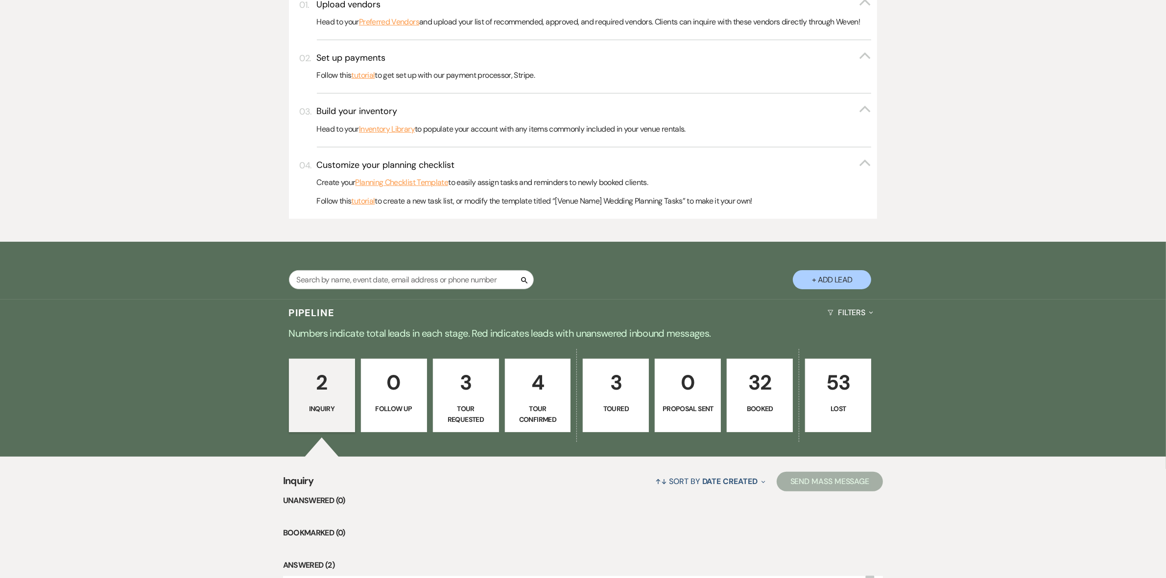
select select "8"
select select "5"
select select "8"
select select "5"
select select "8"
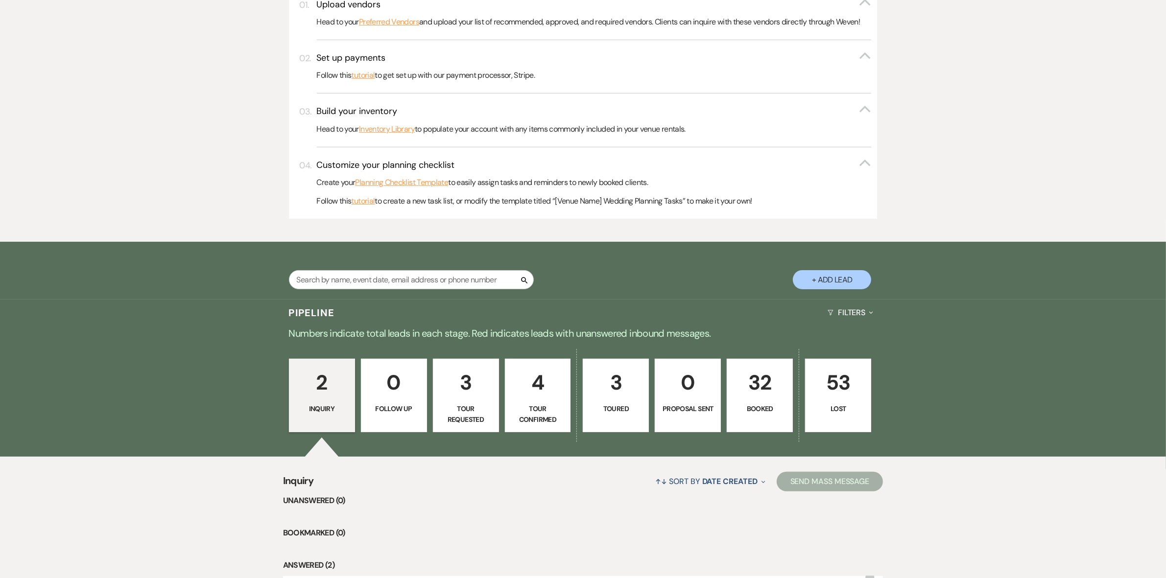
select select "5"
select select "8"
select select "5"
select select "8"
select select "5"
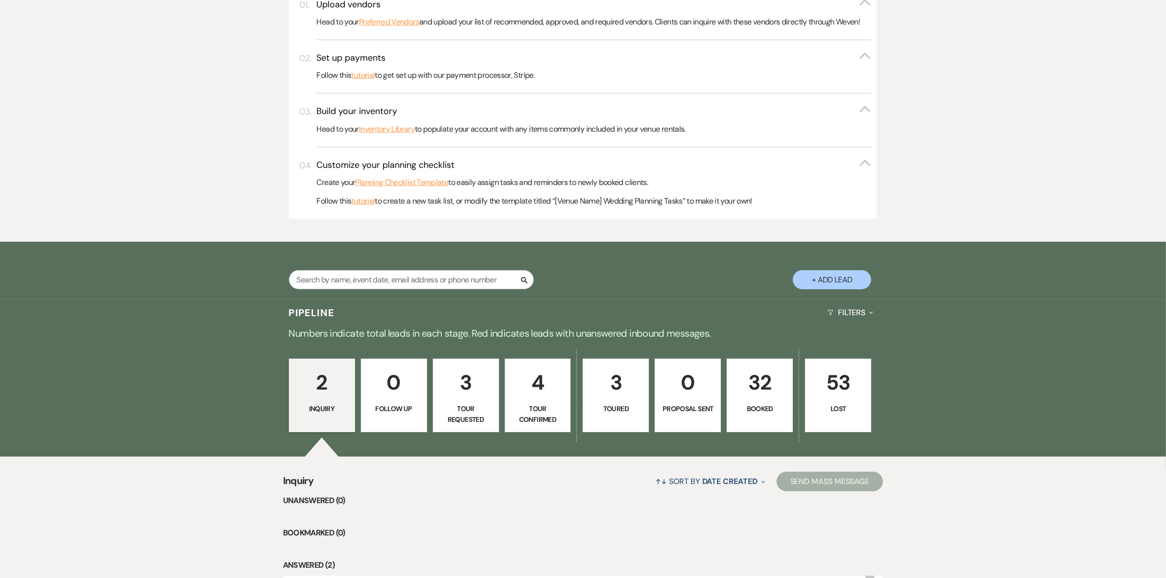
select select "8"
select select "6"
select select "8"
select select "6"
select select "8"
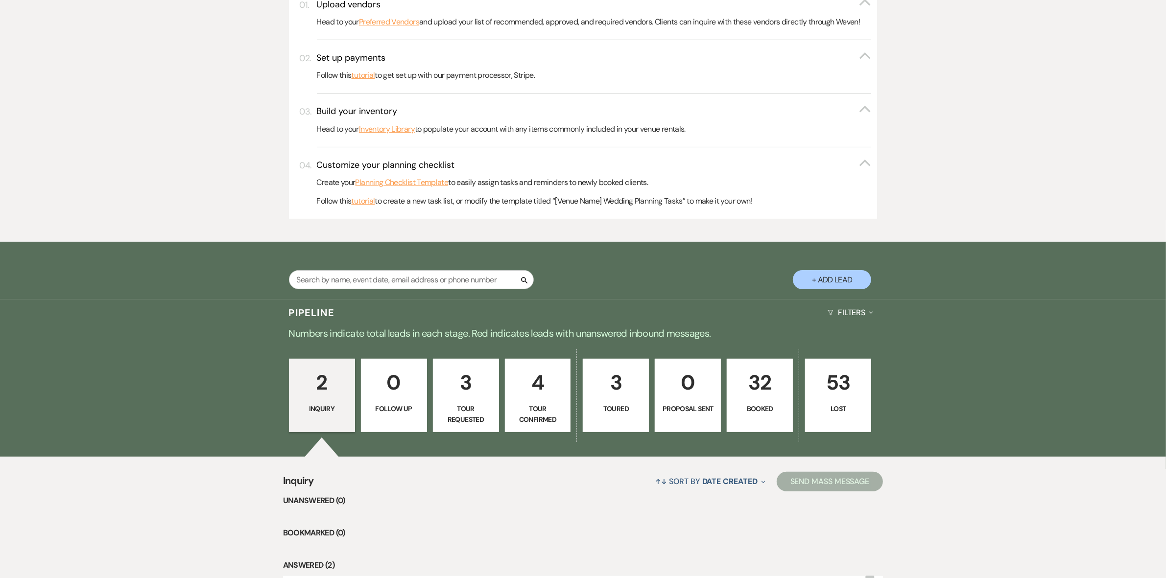
select select "5"
select select "8"
select select "6"
select select "8"
select select "6"
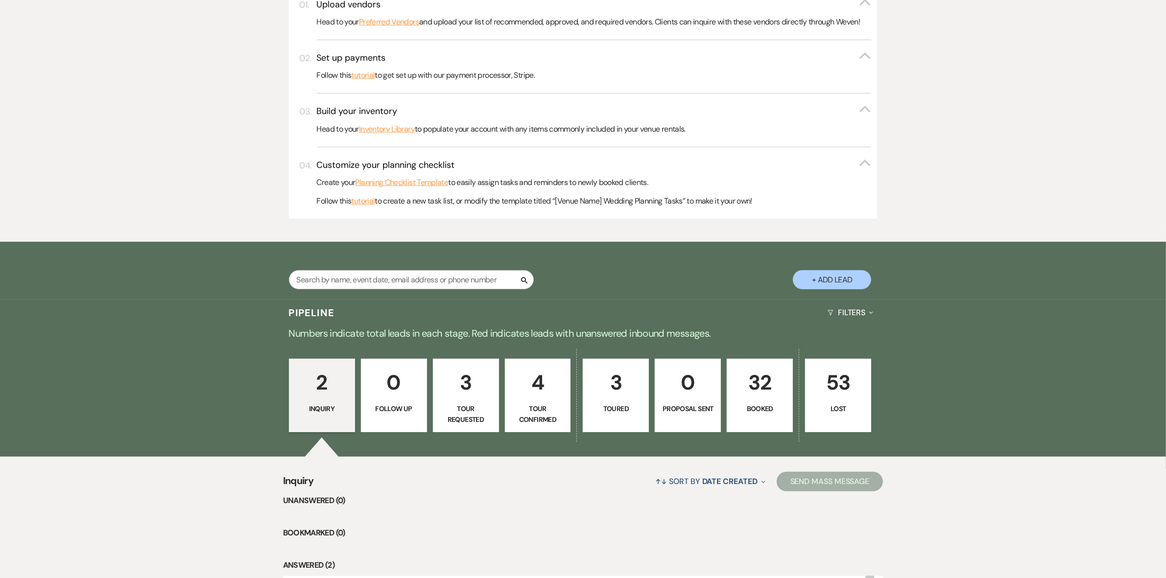
select select "8"
select select "5"
select select "8"
select select "5"
select select "8"
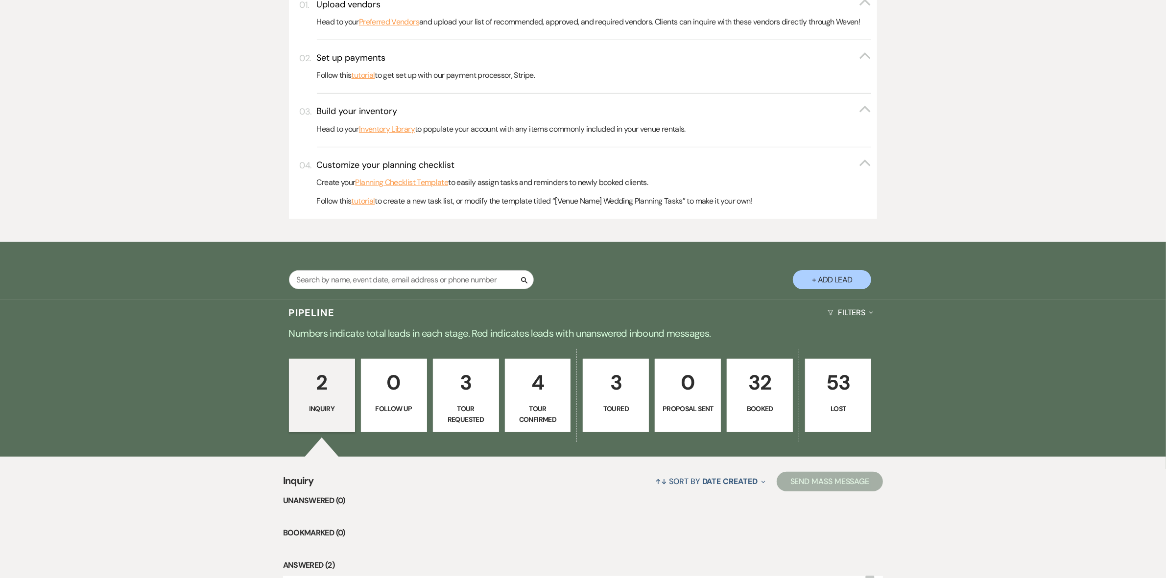
select select "5"
select select "8"
select select "5"
select select "8"
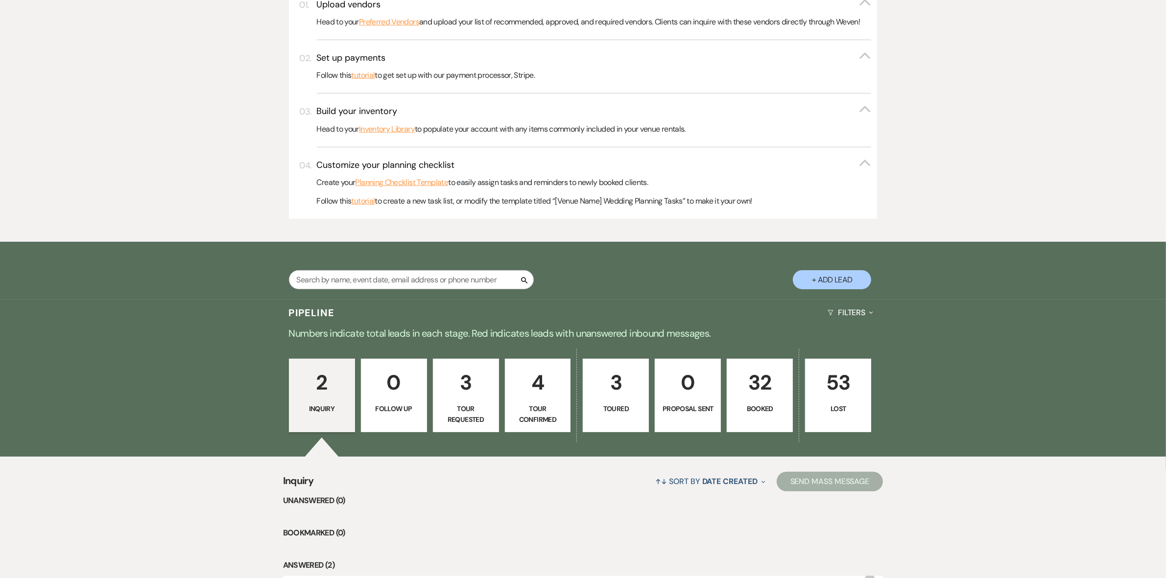
select select "8"
select select "5"
select select "8"
select select "6"
select select "8"
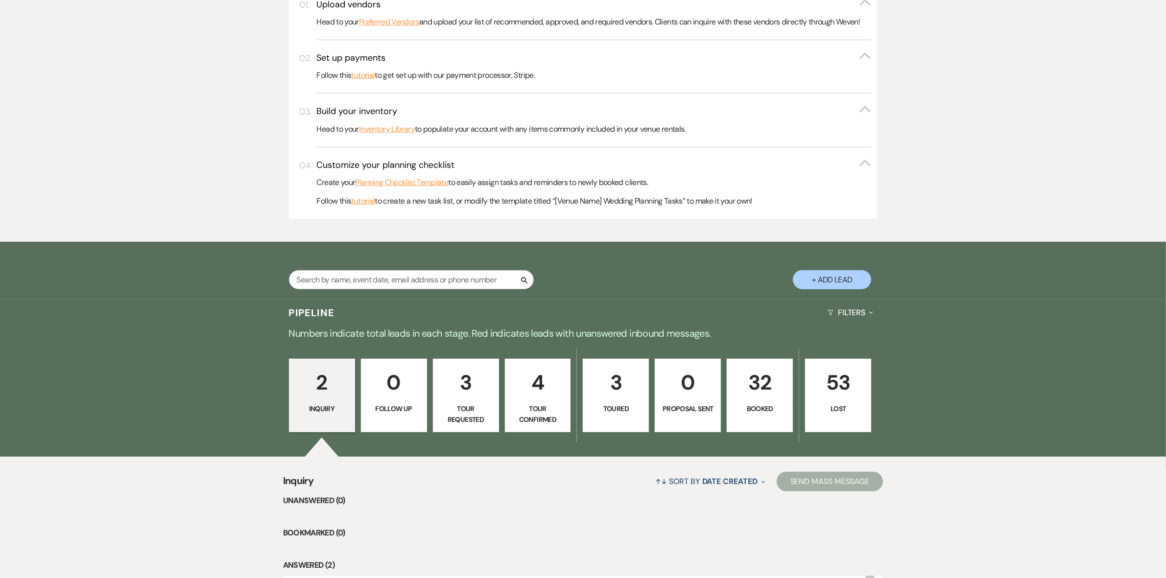
select select "5"
select select "8"
select select "5"
select select "8"
select select "1"
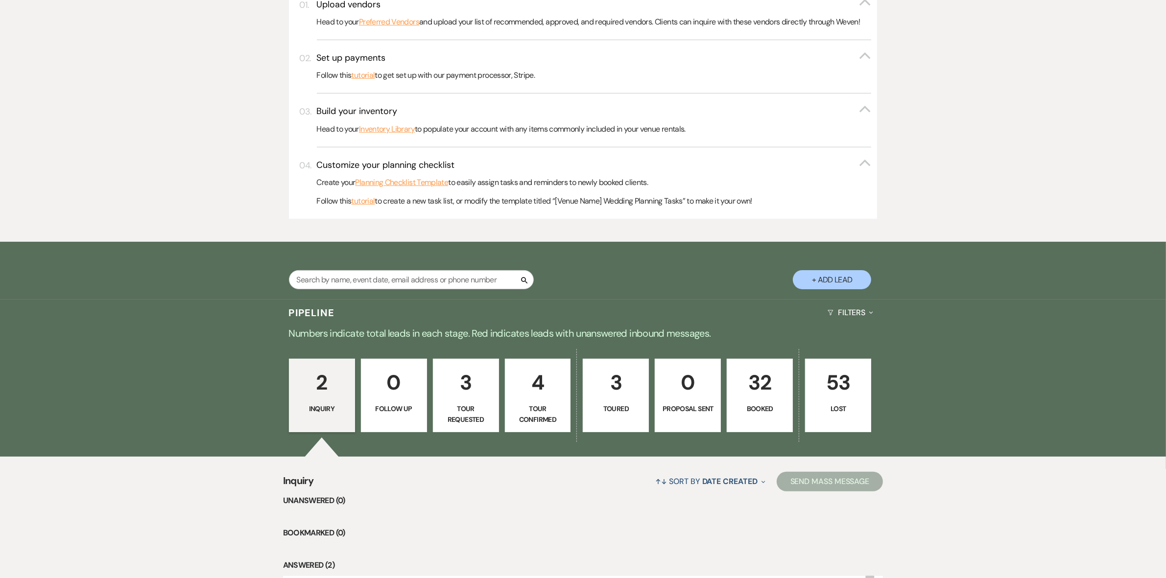
select select "8"
select select "5"
select select "8"
select select "5"
select select "8"
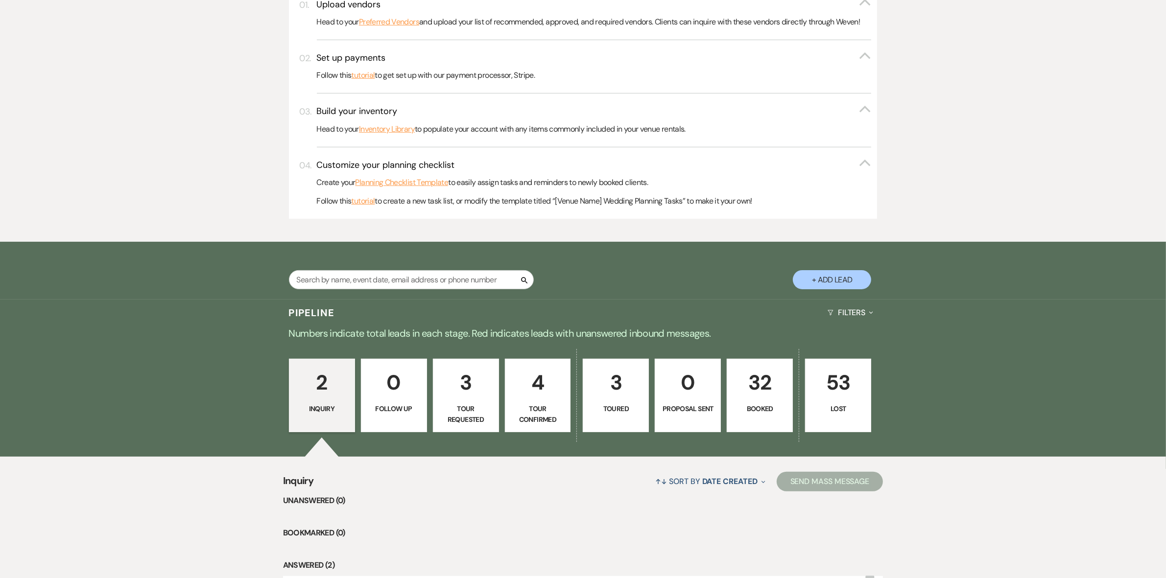
select select "5"
select select "8"
select select "5"
select select "8"
select select "10"
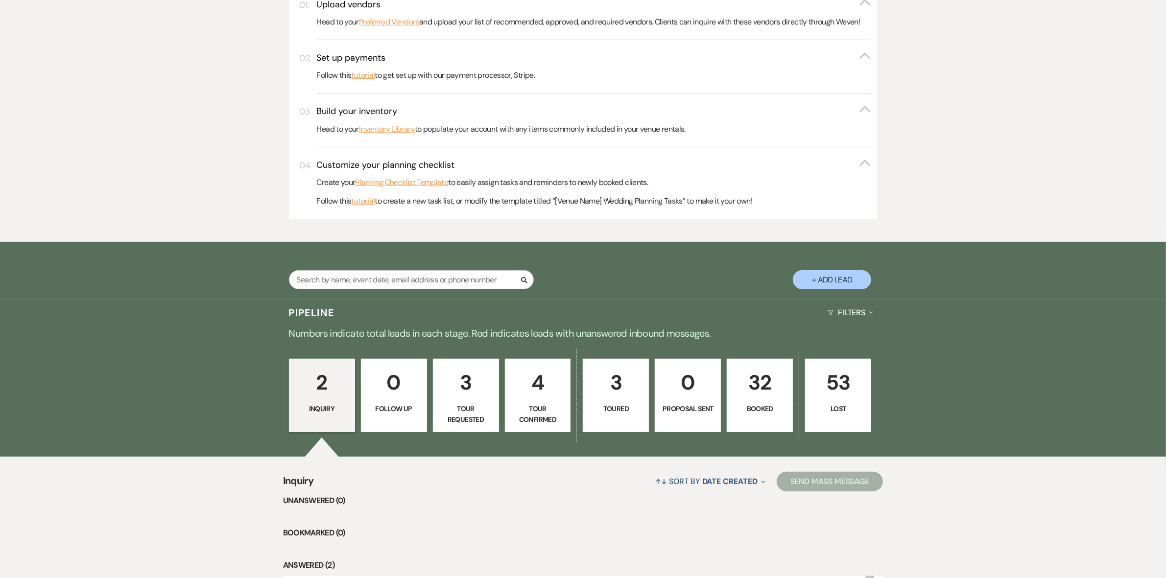
select select "8"
select select "5"
select select "8"
select select "5"
select select "8"
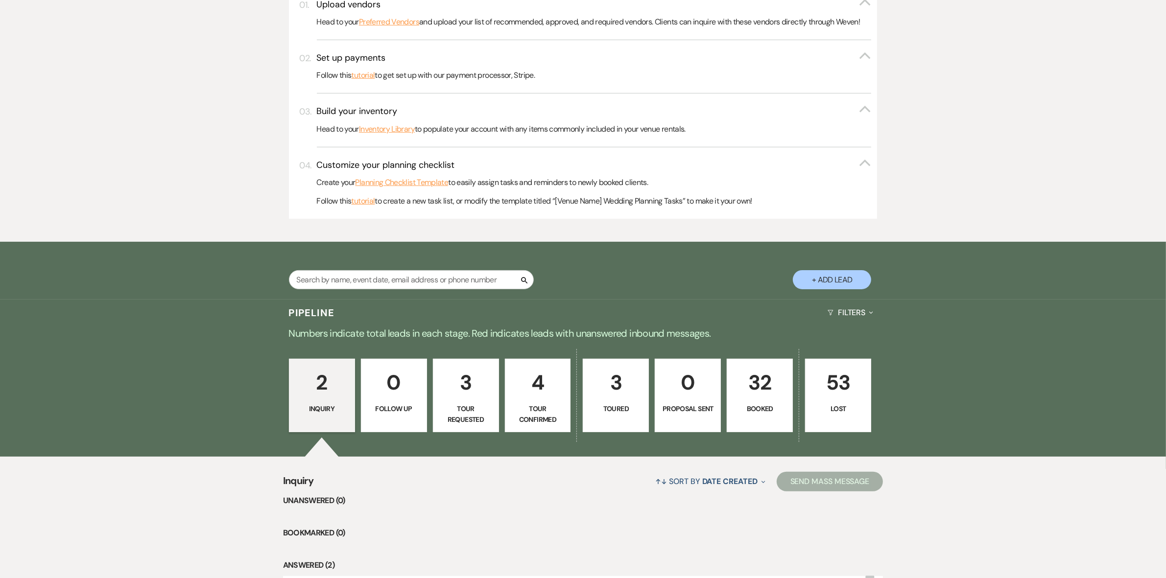
select select "5"
select select "8"
select select "5"
select select "8"
select select "11"
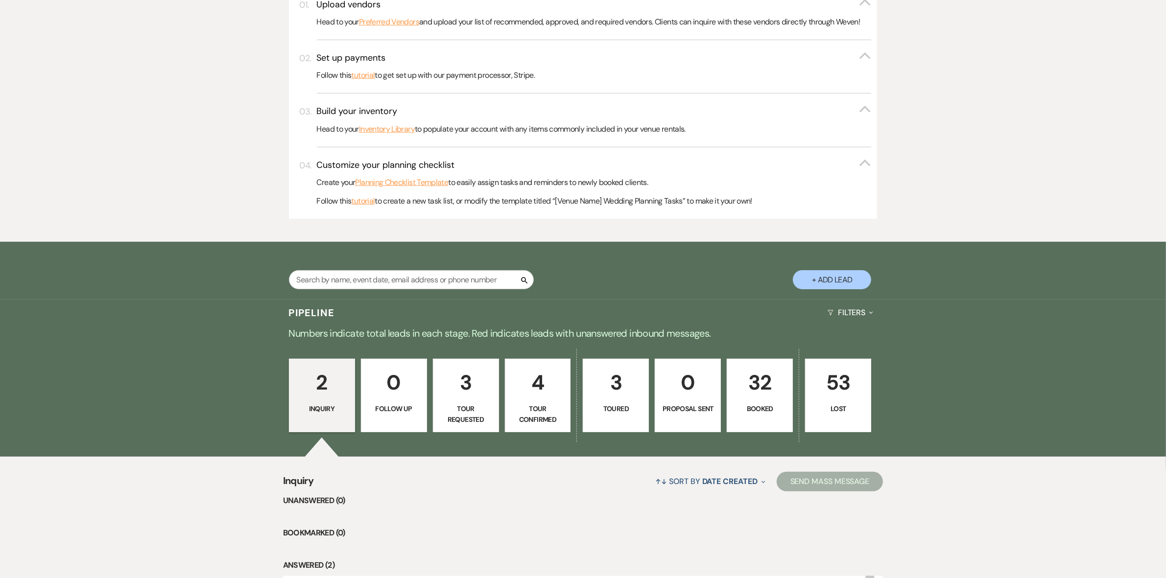
select select "8"
select select "1"
select select "8"
select select "6"
select select "8"
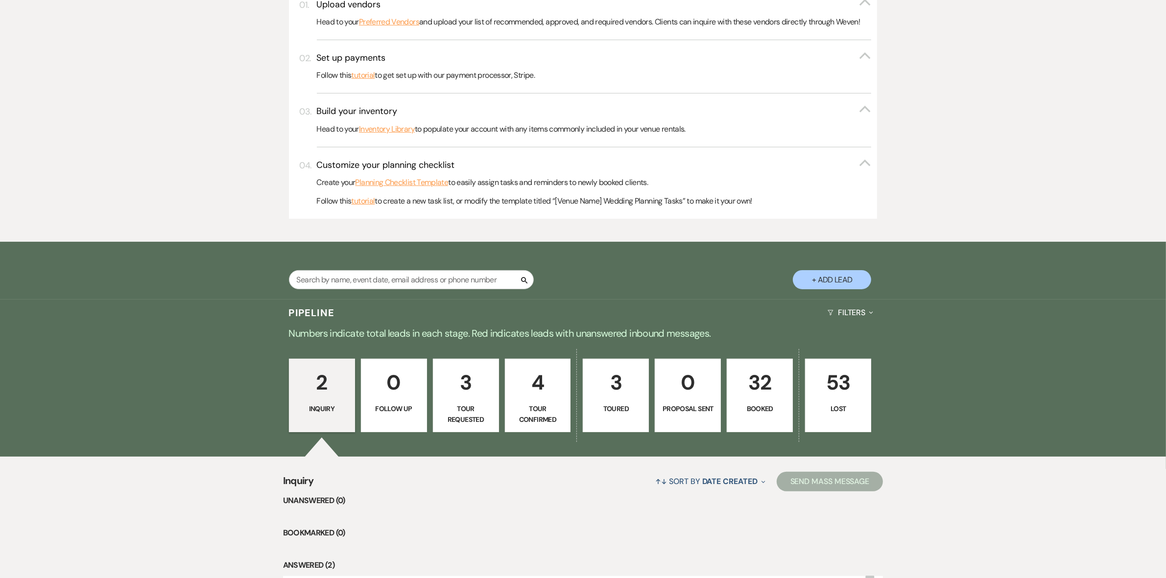
select select "6"
select select "8"
select select "5"
select select "8"
select select "6"
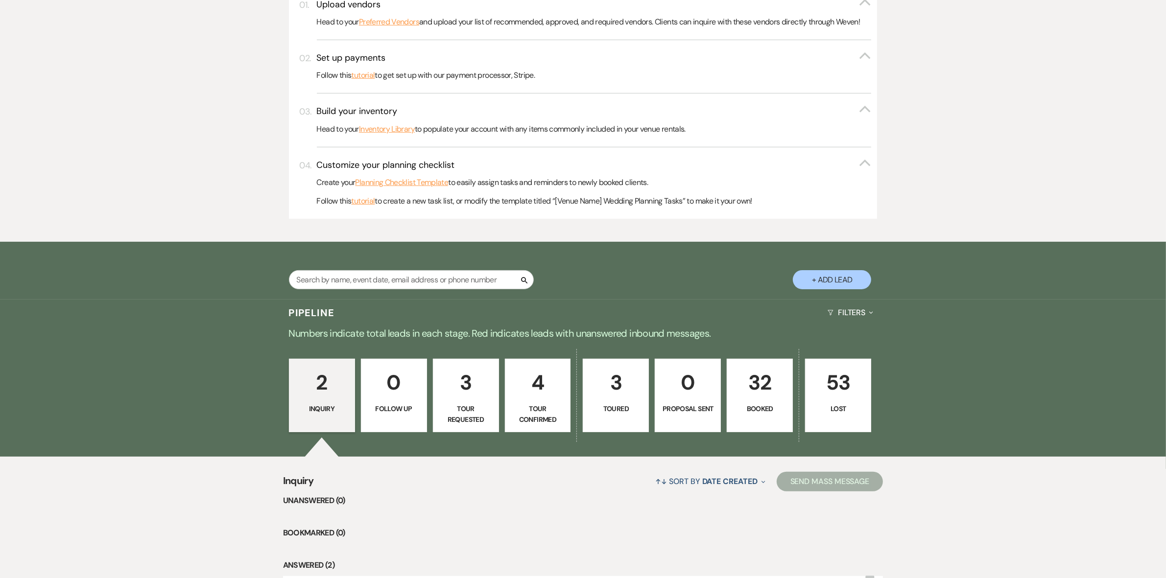
select select "8"
select select "6"
select select "8"
select select "11"
select select "8"
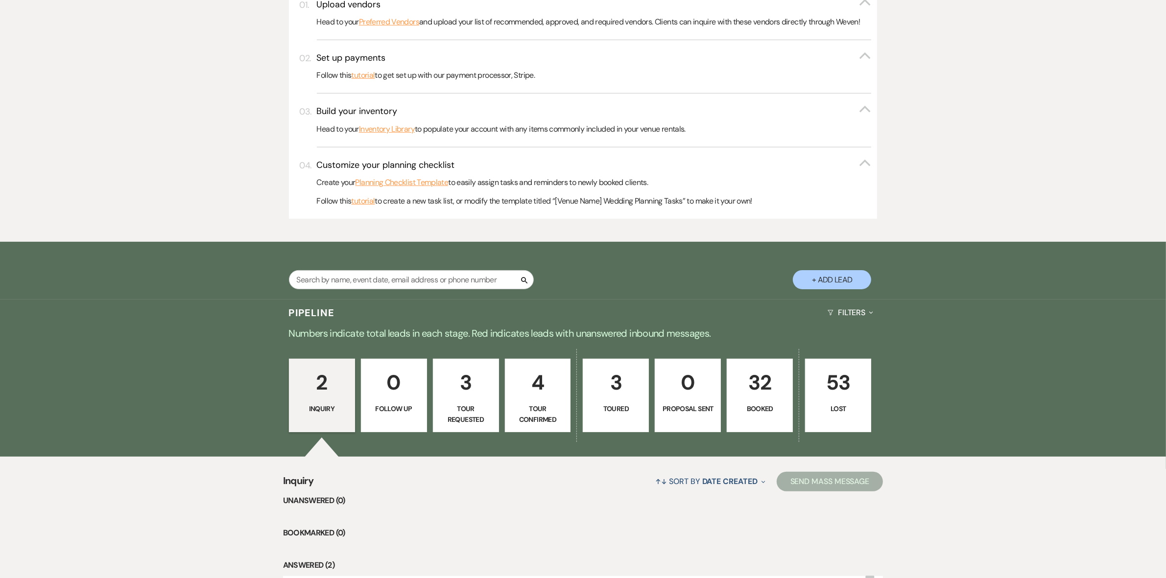
select select "6"
select select "8"
select select "5"
select select "8"
select select "6"
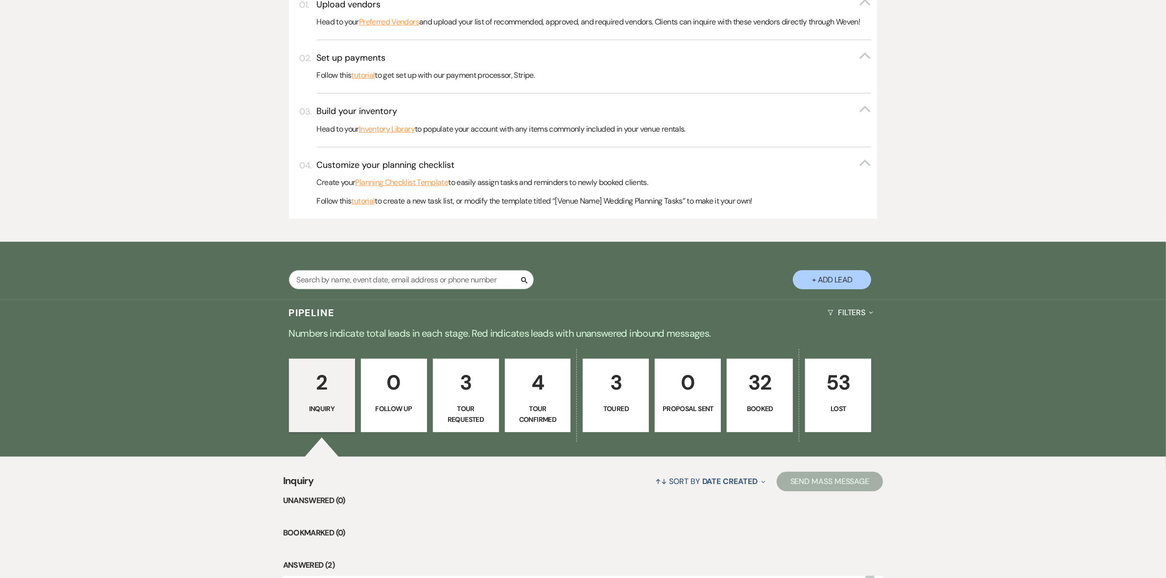
select select "8"
select select "5"
select select "8"
select select "6"
select select "8"
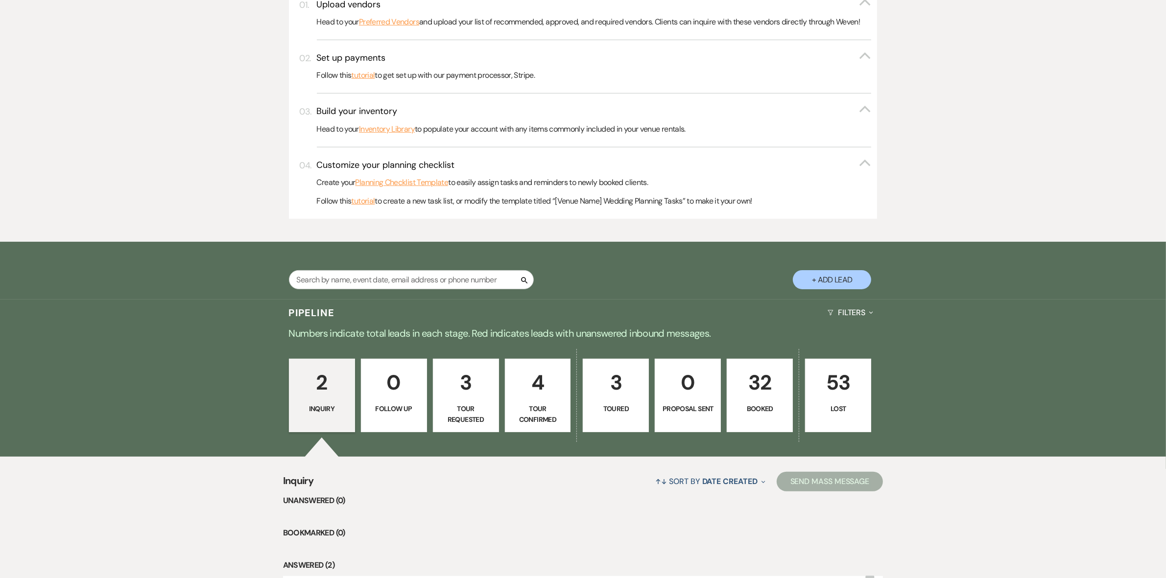
select select "5"
select select "8"
select select "6"
select select "8"
select select "6"
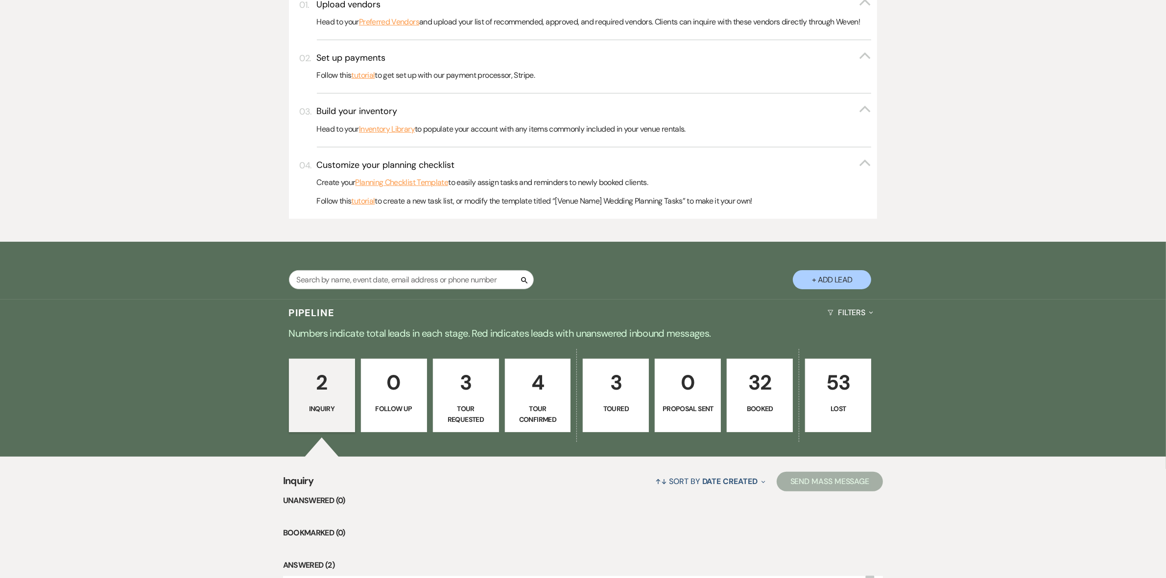
select select "8"
select select "10"
select select "8"
select select "5"
select select "8"
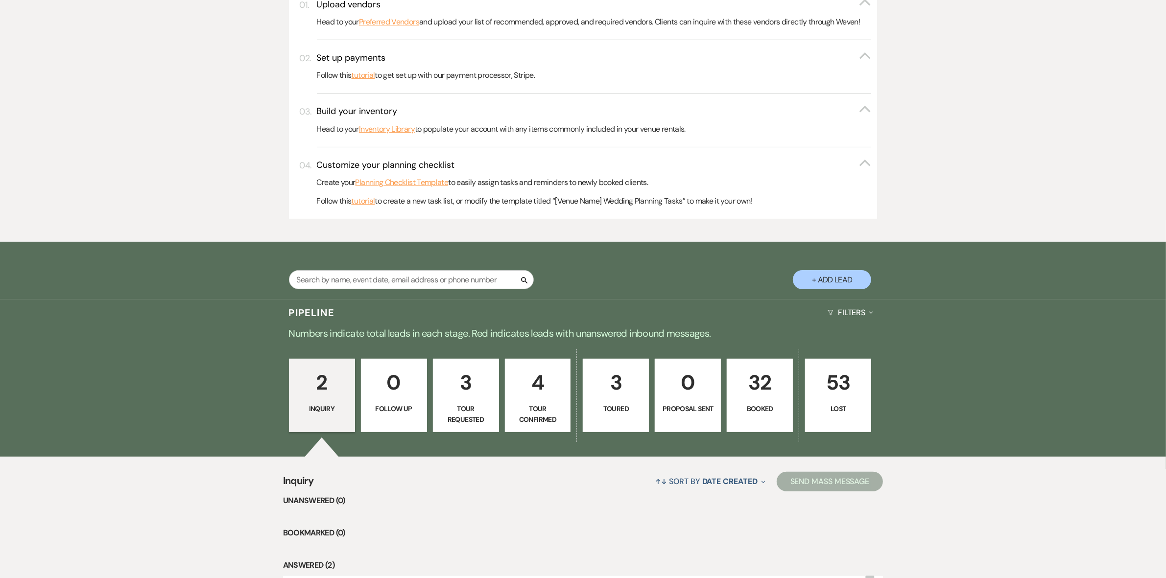
select select "5"
select select "8"
select select "6"
select select "8"
select select "1"
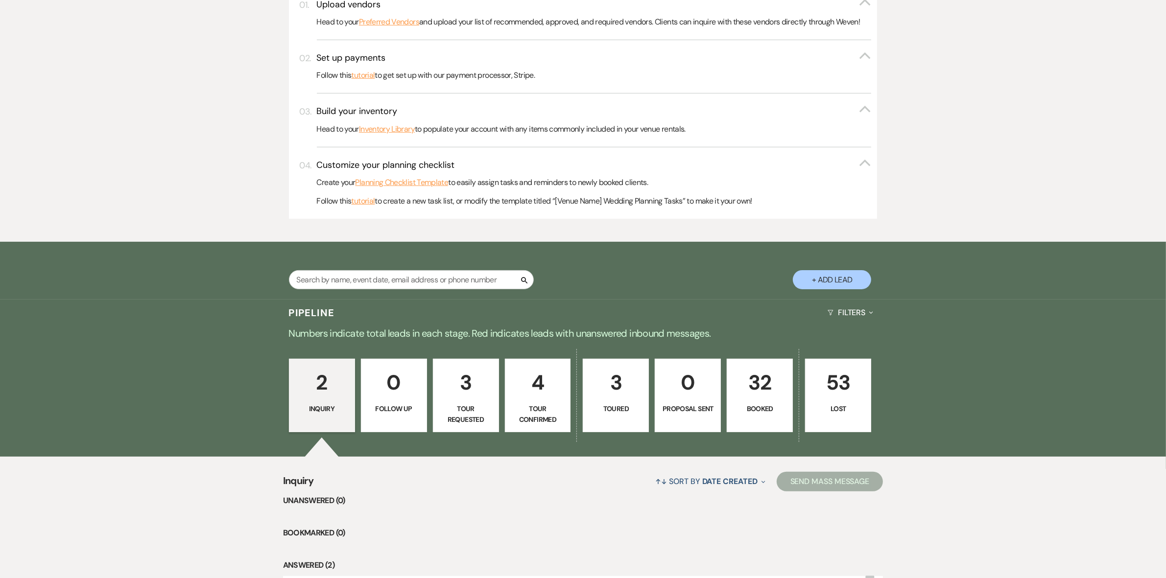
select select "8"
select select "6"
select select "8"
select select "6"
select select "8"
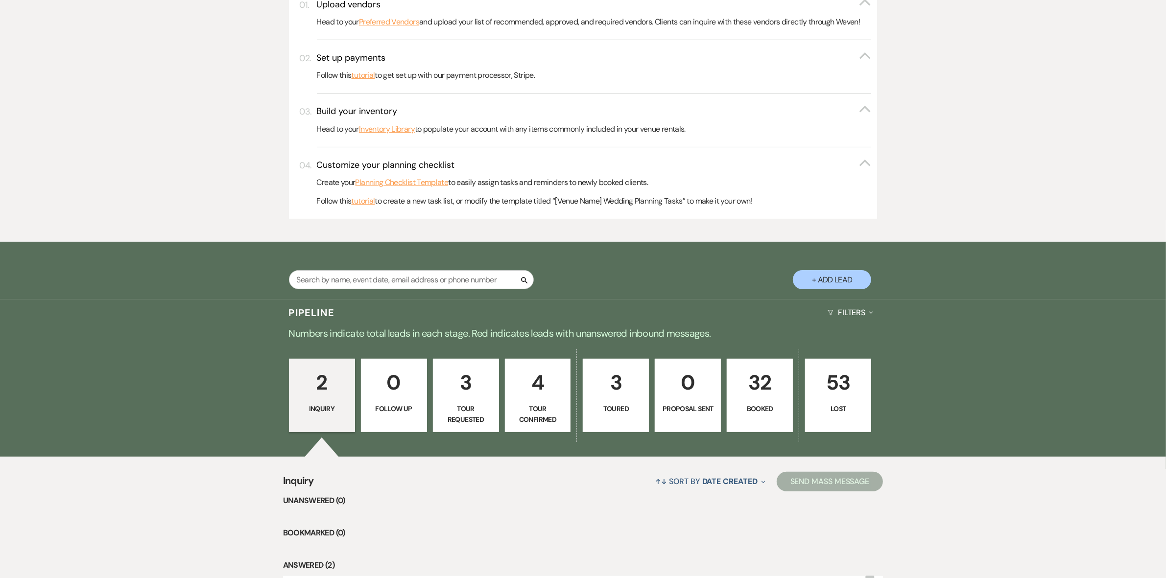
select select "11"
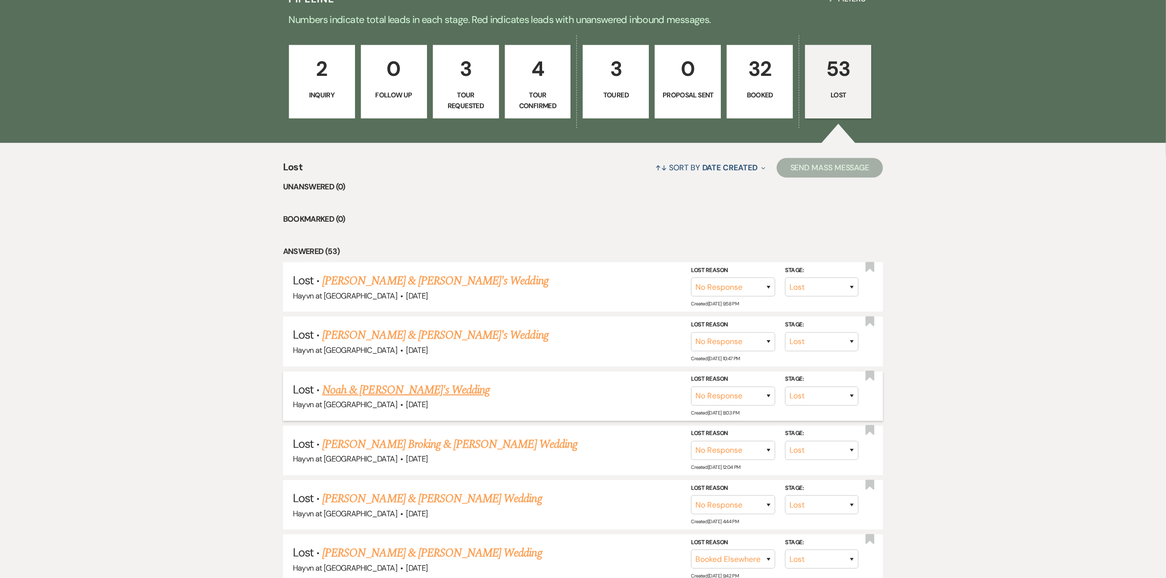
scroll to position [765, 0]
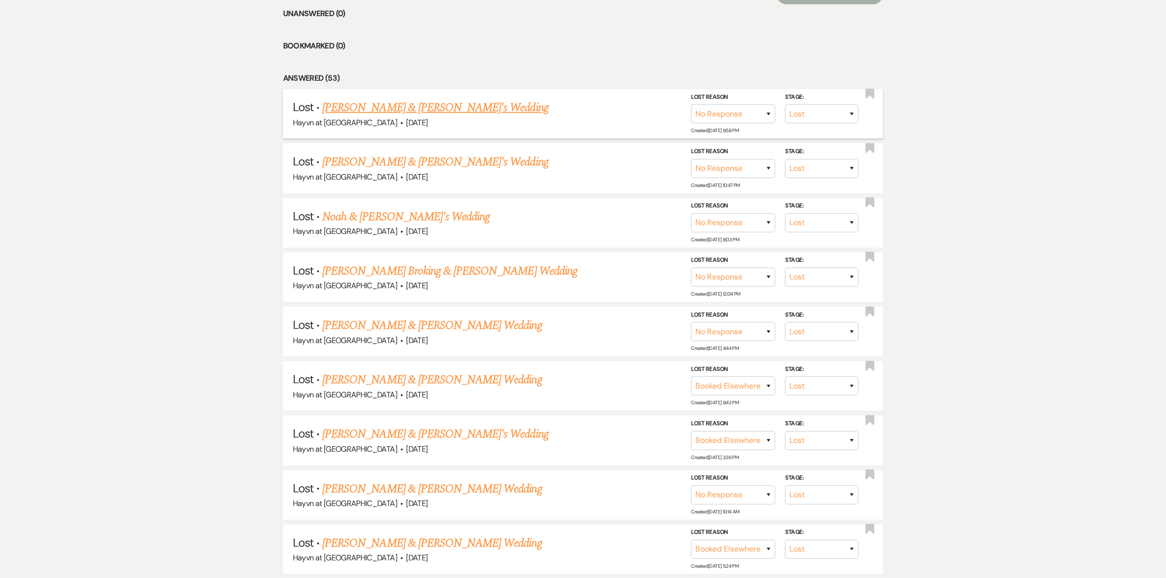
click at [400, 109] on link "[PERSON_NAME] & [PERSON_NAME]'s Wedding" at bounding box center [435, 108] width 226 height 18
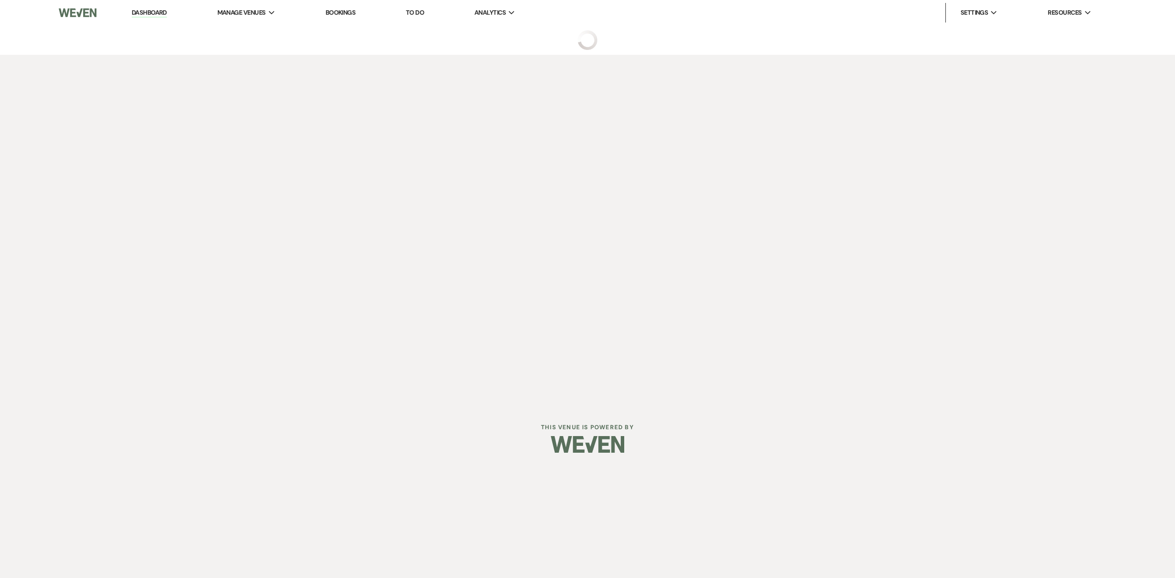
select select "8"
select select "5"
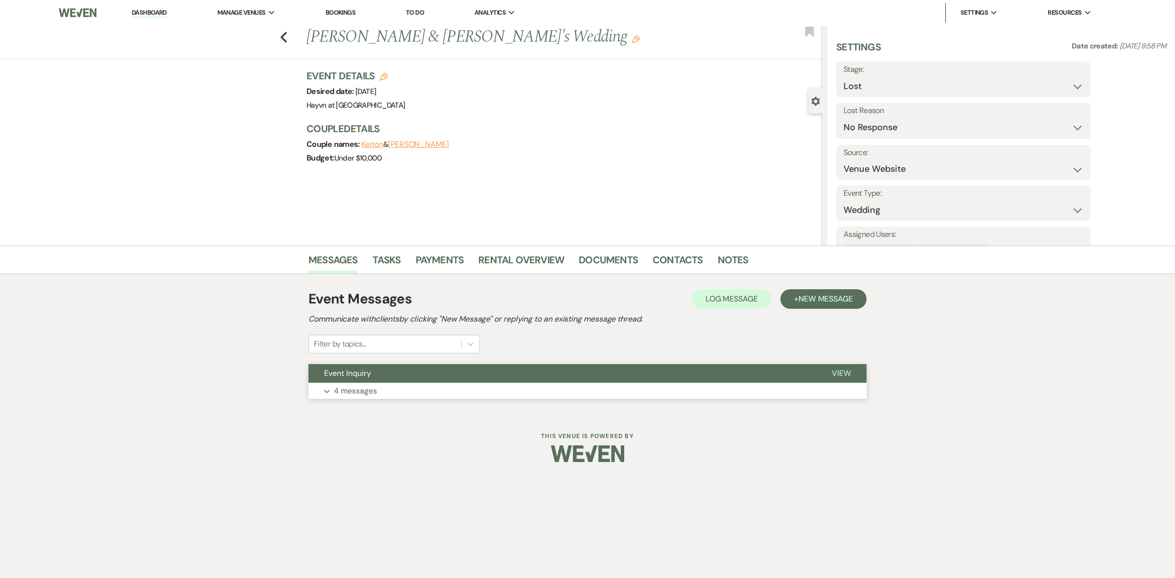
click at [327, 390] on icon "Expand" at bounding box center [327, 392] width 6 height 4
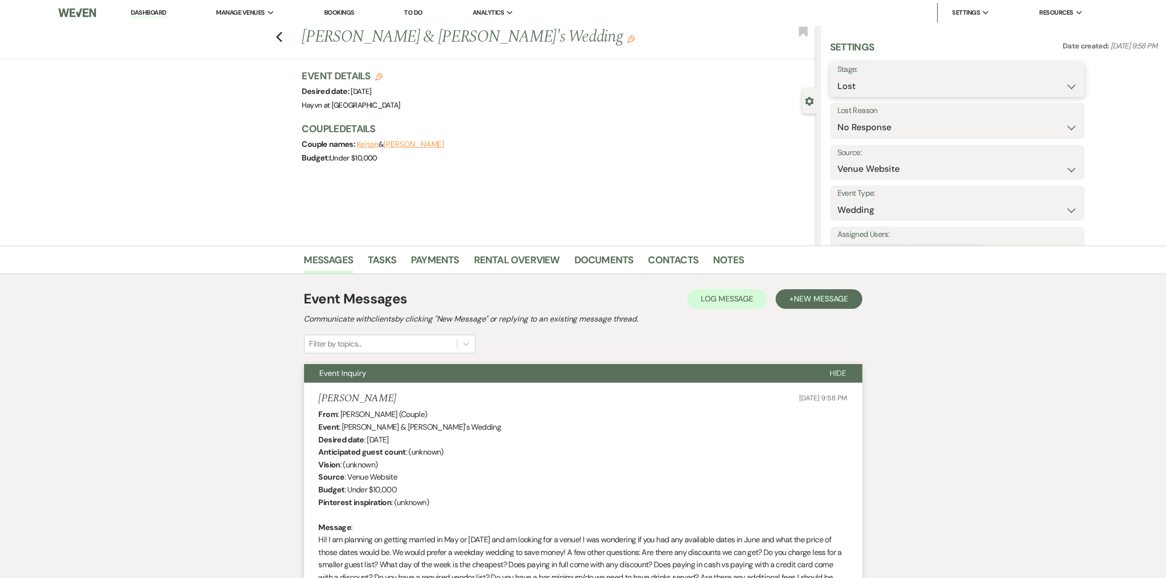
click at [1074, 86] on select "Inquiry Follow Up Tour Requested Tour Confirmed Toured Proposal Sent Booked Lost" at bounding box center [957, 86] width 240 height 19
select select "4"
click at [837, 77] on select "Inquiry Follow Up Tour Requested Tour Confirmed Toured Proposal Sent Booked Lost" at bounding box center [957, 86] width 240 height 19
click at [1052, 80] on button "Save" at bounding box center [1056, 80] width 55 height 20
click at [144, 13] on link "Dashboard" at bounding box center [148, 12] width 35 height 9
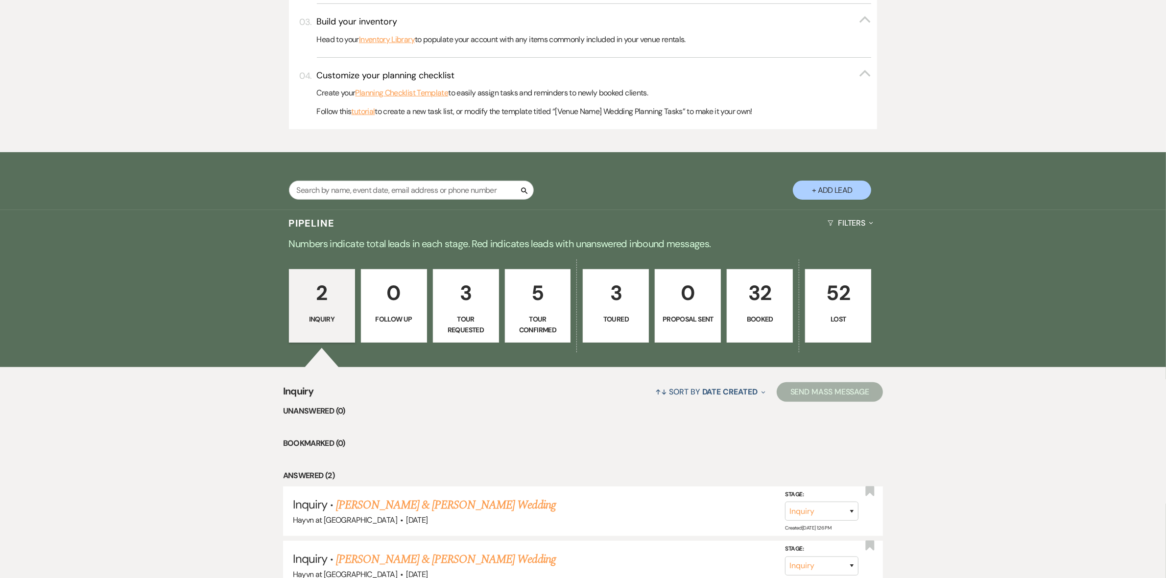
scroll to position [459, 0]
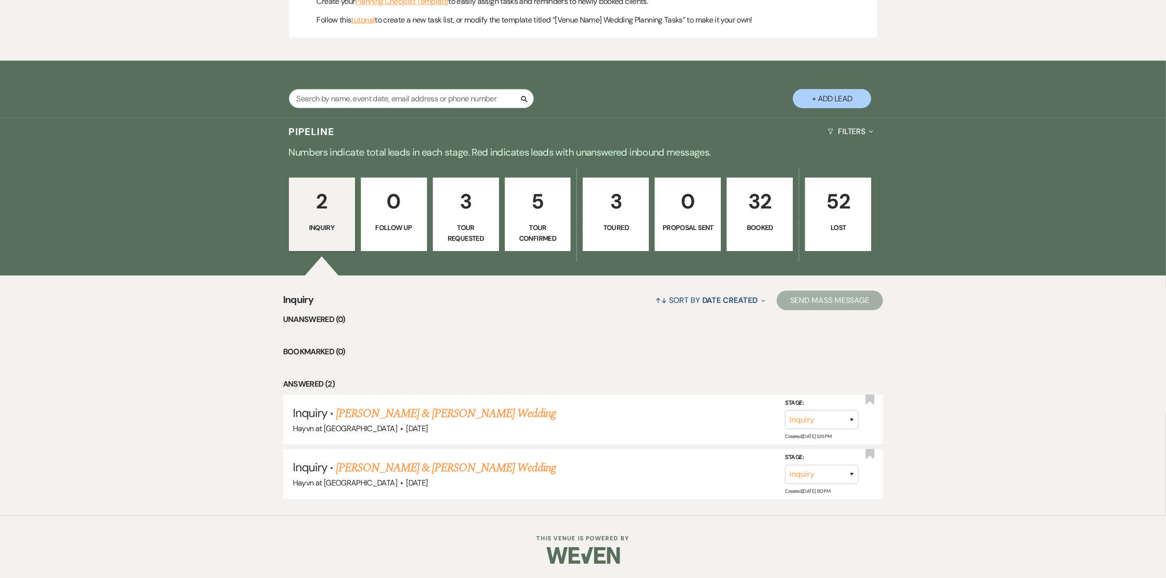
click at [467, 233] on p "Tour Requested" at bounding box center [465, 233] width 53 height 22
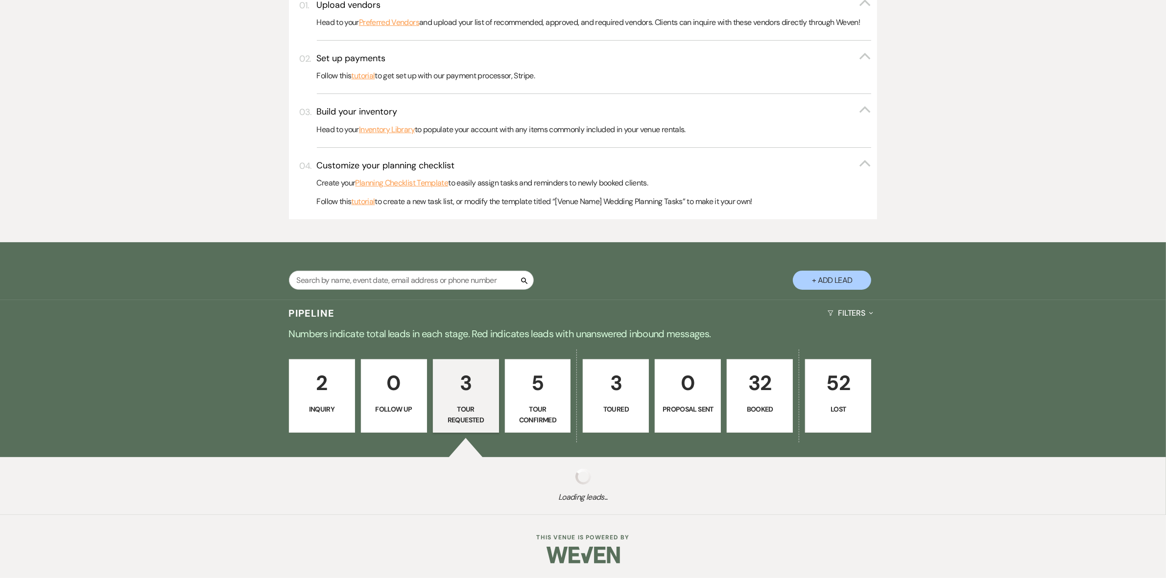
select select "2"
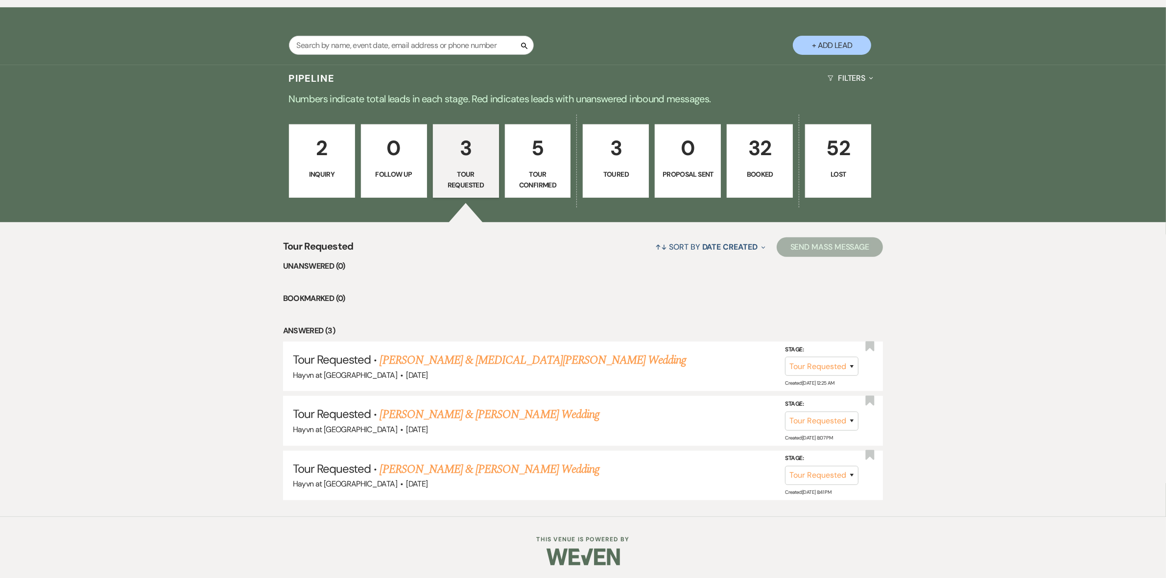
scroll to position [513, 0]
click at [546, 413] on link "[PERSON_NAME] & [PERSON_NAME] Wedding" at bounding box center [489, 415] width 219 height 18
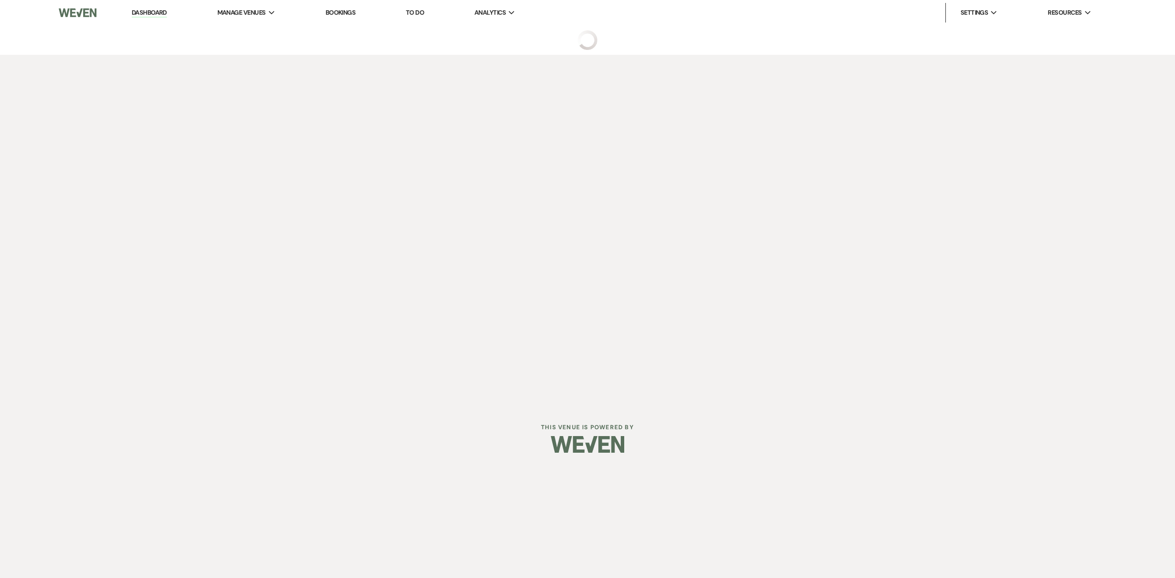
select select "2"
select select "5"
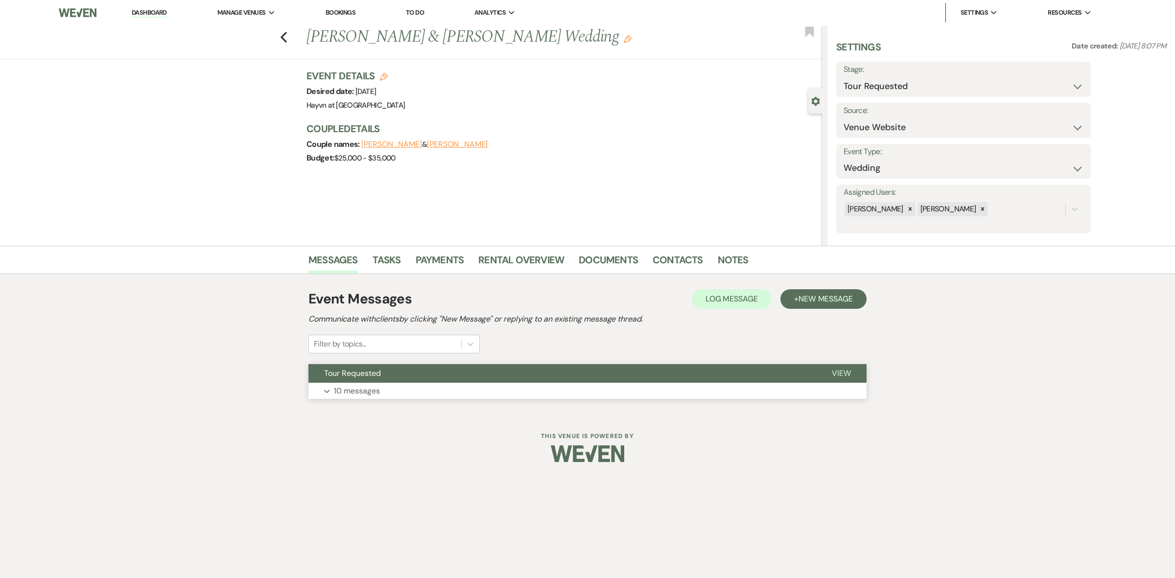
click at [326, 390] on icon "Expand" at bounding box center [327, 392] width 6 height 4
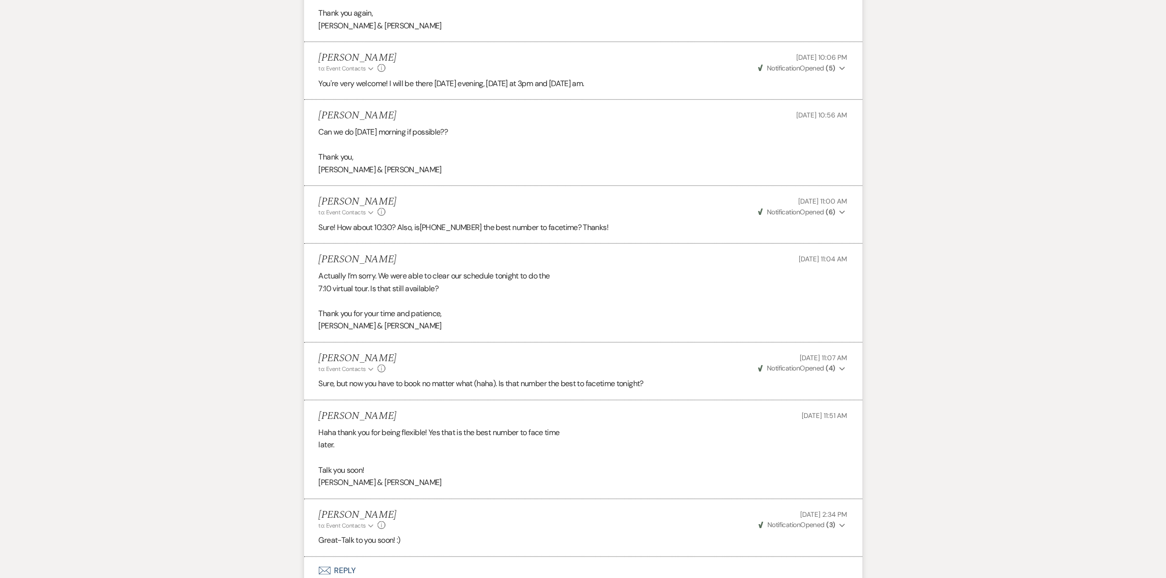
scroll to position [994, 0]
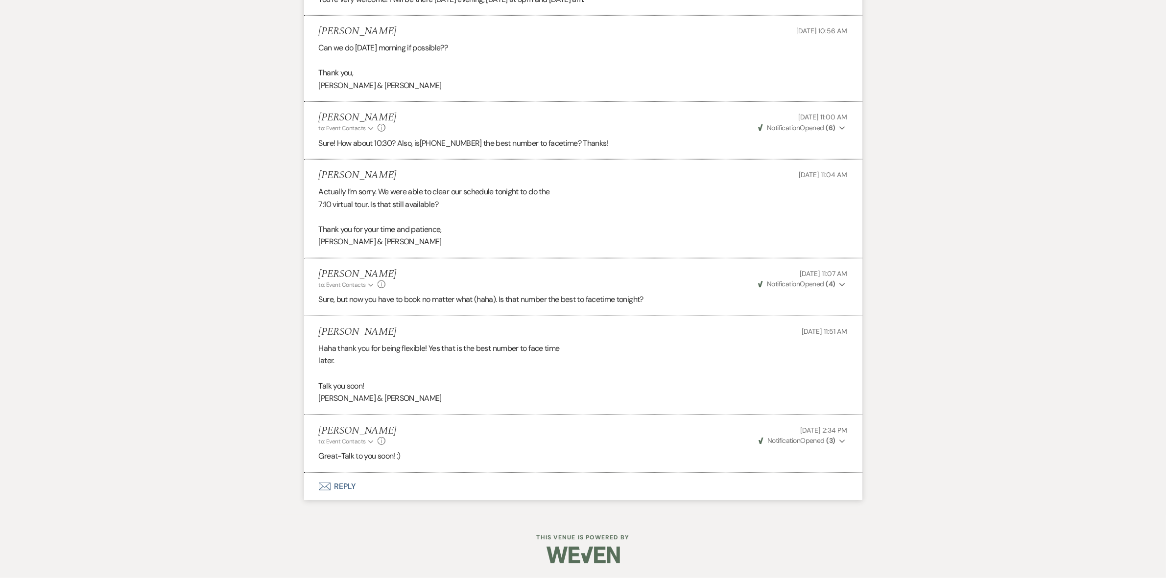
drag, startPoint x: 385, startPoint y: 330, endPoint x: 319, endPoint y: 334, distance: 66.8
click at [319, 334] on div "[PERSON_NAME] [DATE] 11:51 AM" at bounding box center [583, 332] width 529 height 12
copy h5 "[PERSON_NAME]"
click at [345, 484] on button "Envelope Reply" at bounding box center [583, 486] width 558 height 27
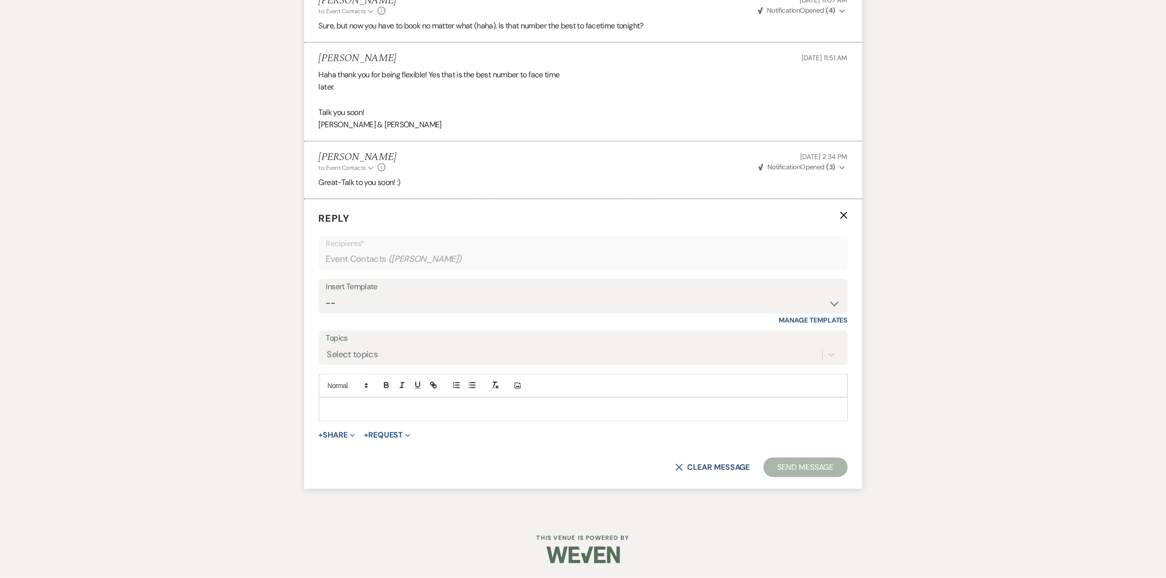
scroll to position [1268, 0]
click at [380, 407] on p at bounding box center [583, 409] width 513 height 11
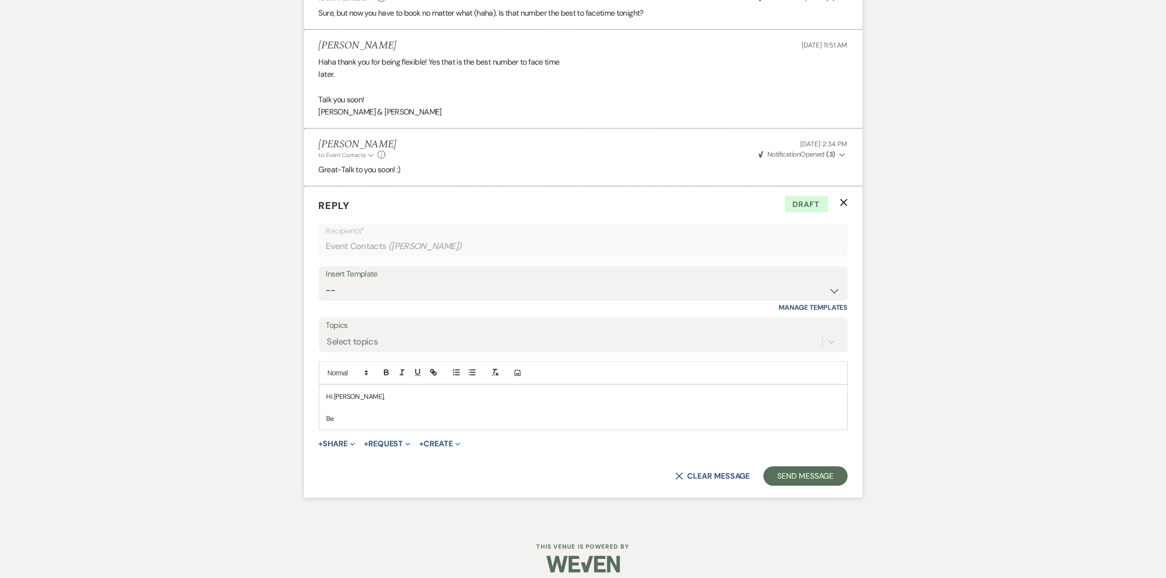
drag, startPoint x: 387, startPoint y: 60, endPoint x: 317, endPoint y: 60, distance: 69.5
click at [317, 60] on li "[PERSON_NAME] [DATE] 11:51 AM Haha thank you for being flexible! Yes that is th…" at bounding box center [583, 79] width 558 height 99
copy h5 "[PERSON_NAME]"
click at [353, 424] on p "Be" at bounding box center [583, 418] width 513 height 11
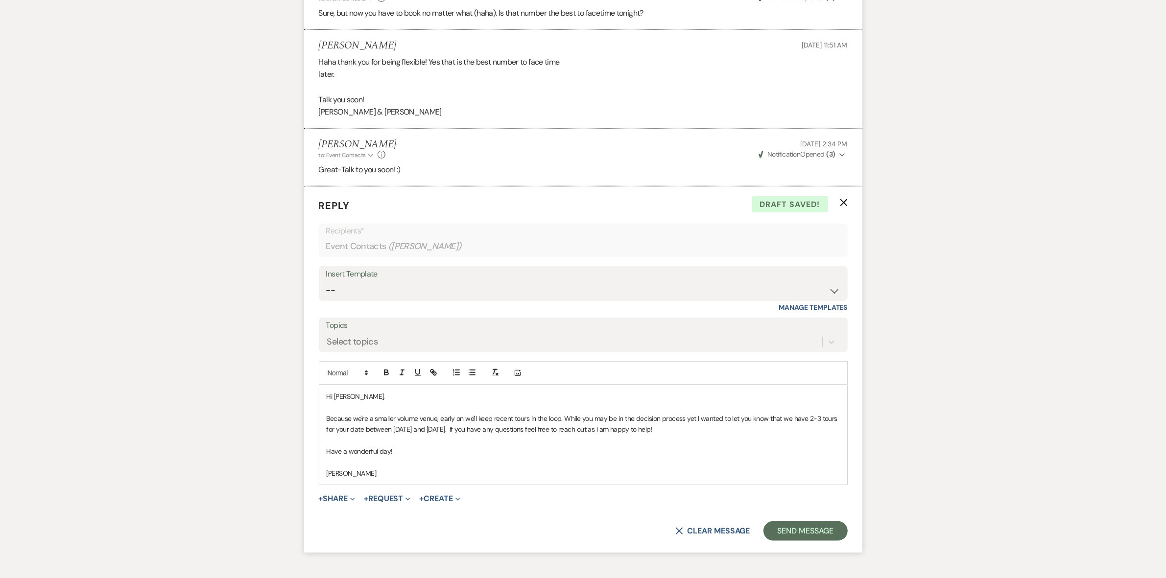
click at [560, 432] on p "Because we're a smaller volume venue, early on we'll keep recent tours in the l…" at bounding box center [583, 424] width 513 height 22
click at [529, 429] on p "Because we're a smaller volume venue, early on we'll keep recent tours in the l…" at bounding box center [583, 424] width 513 height 22
drag, startPoint x: 588, startPoint y: 430, endPoint x: 574, endPoint y: 427, distance: 15.1
click at [573, 427] on p "Because we're a smaller volume venue, early on we'll keep recent couples in the…" at bounding box center [583, 424] width 513 height 22
click at [594, 430] on p "Because we're a smaller volume venue, early on we'll keep recent couples in the…" at bounding box center [583, 424] width 513 height 22
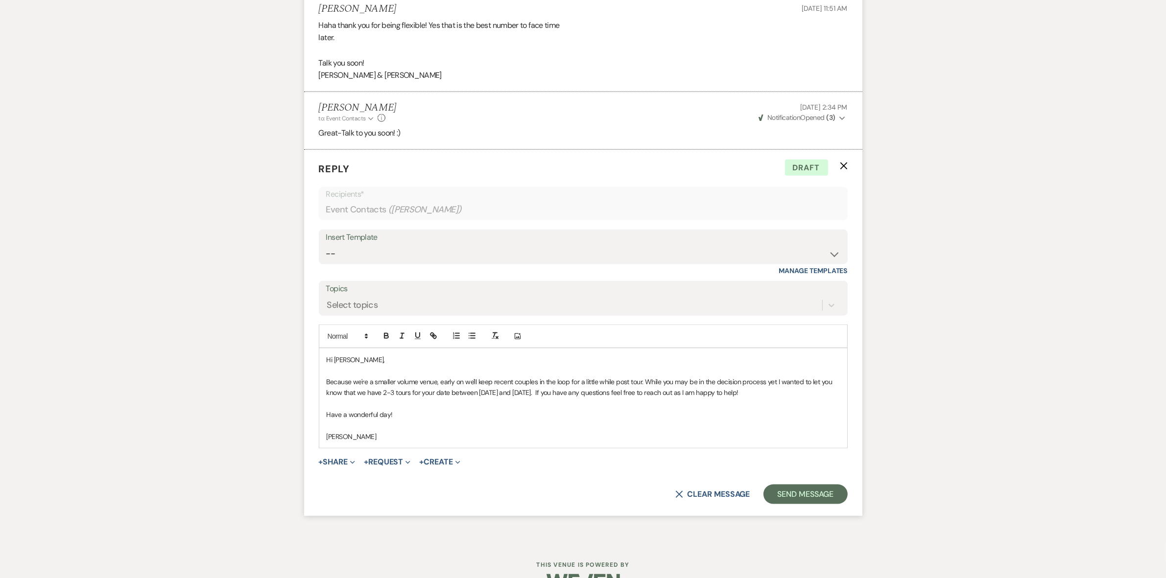
scroll to position [1345, 0]
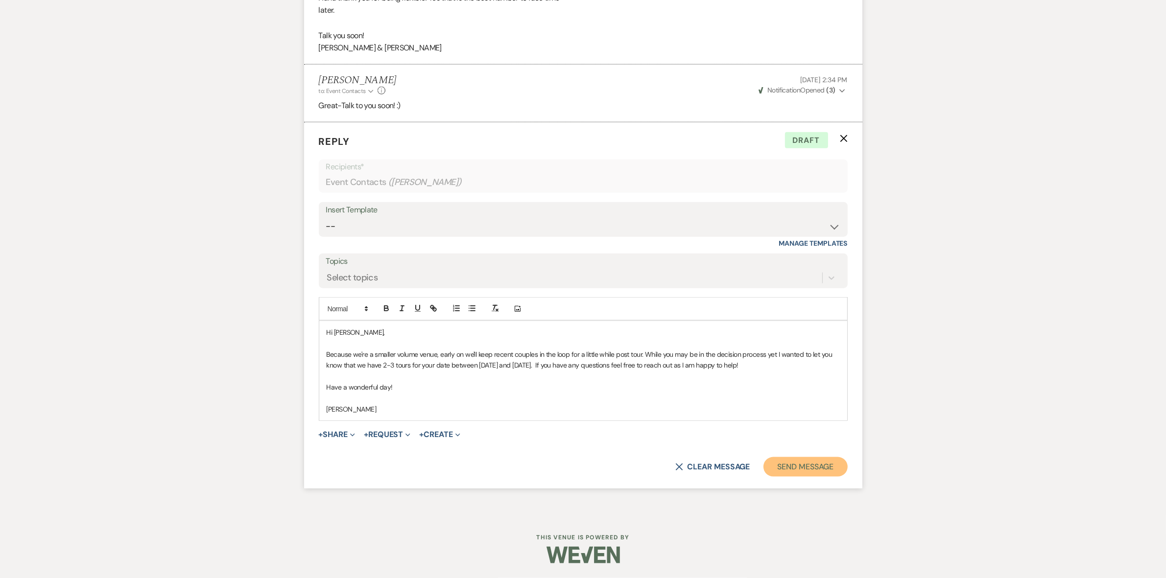
click at [815, 471] on button "Send Message" at bounding box center [806, 467] width 84 height 20
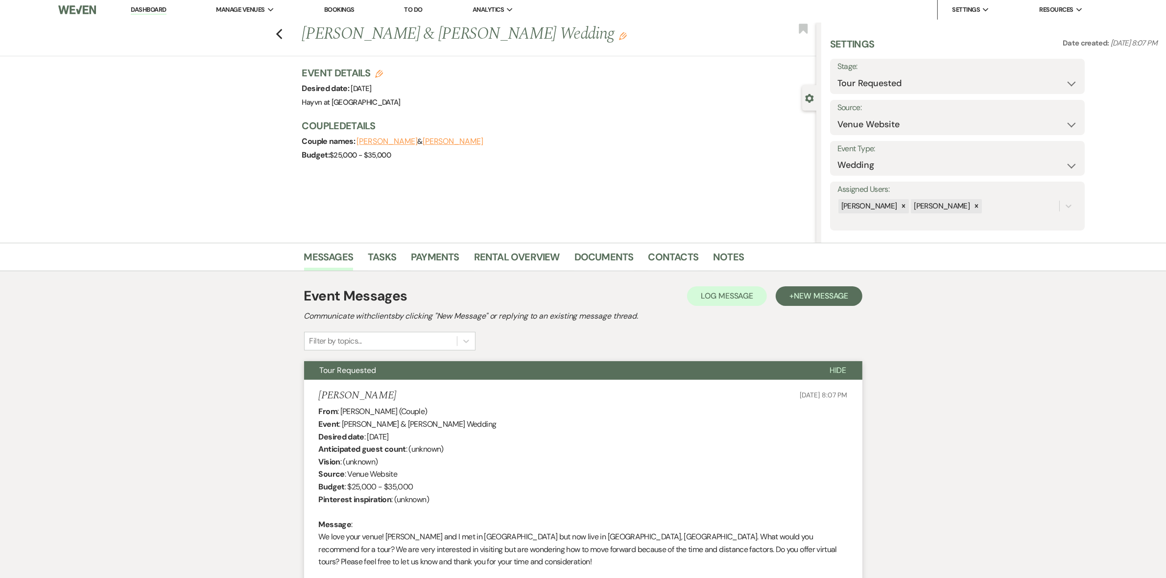
scroll to position [0, 0]
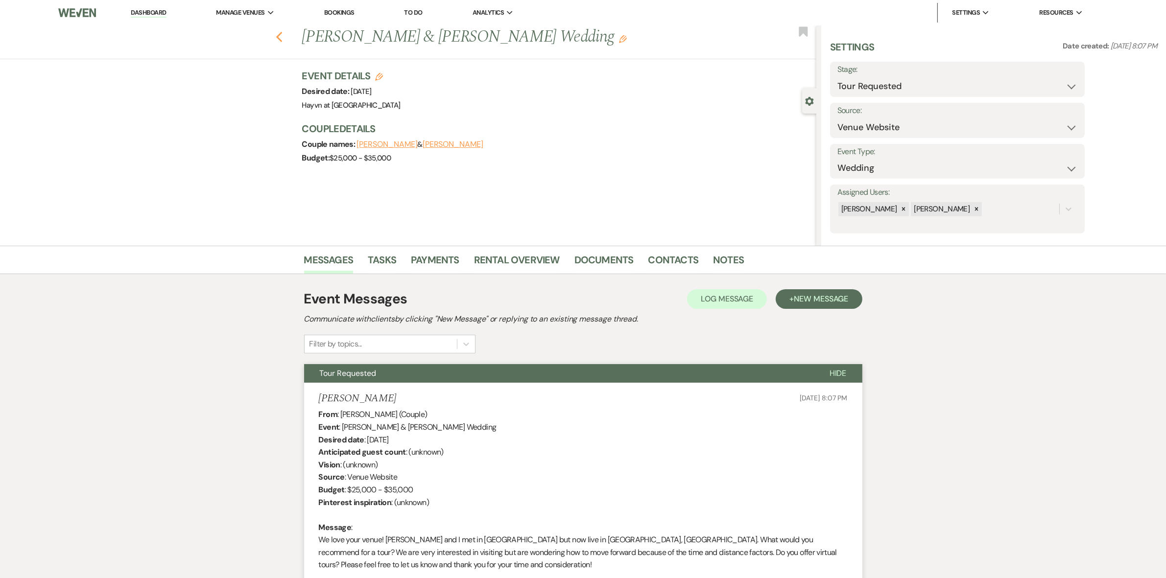
click at [280, 36] on icon "Previous" at bounding box center [279, 37] width 7 height 12
select select "2"
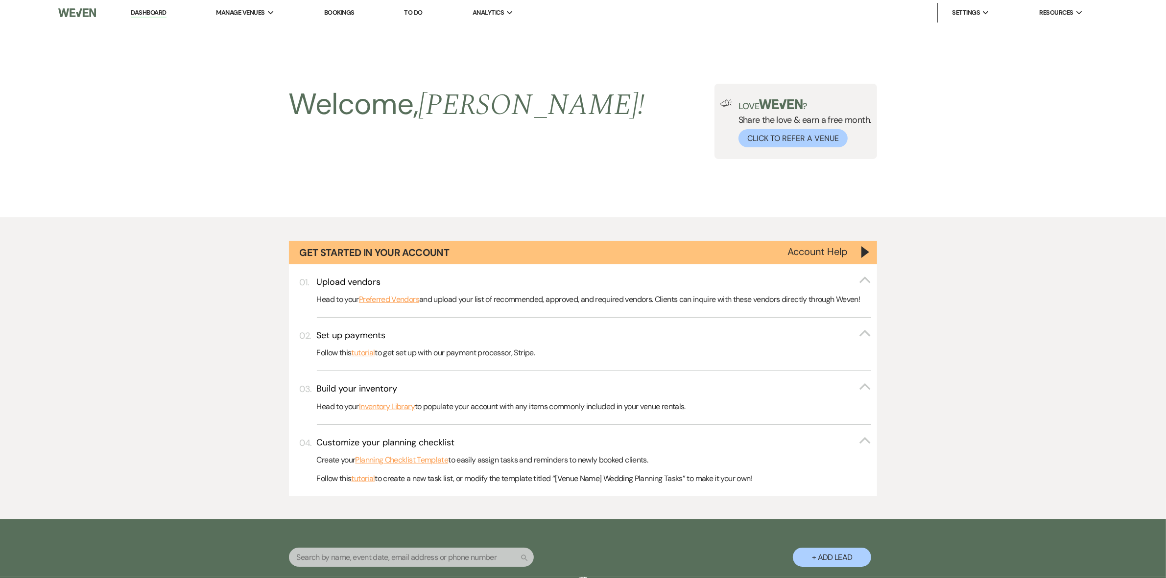
scroll to position [513, 0]
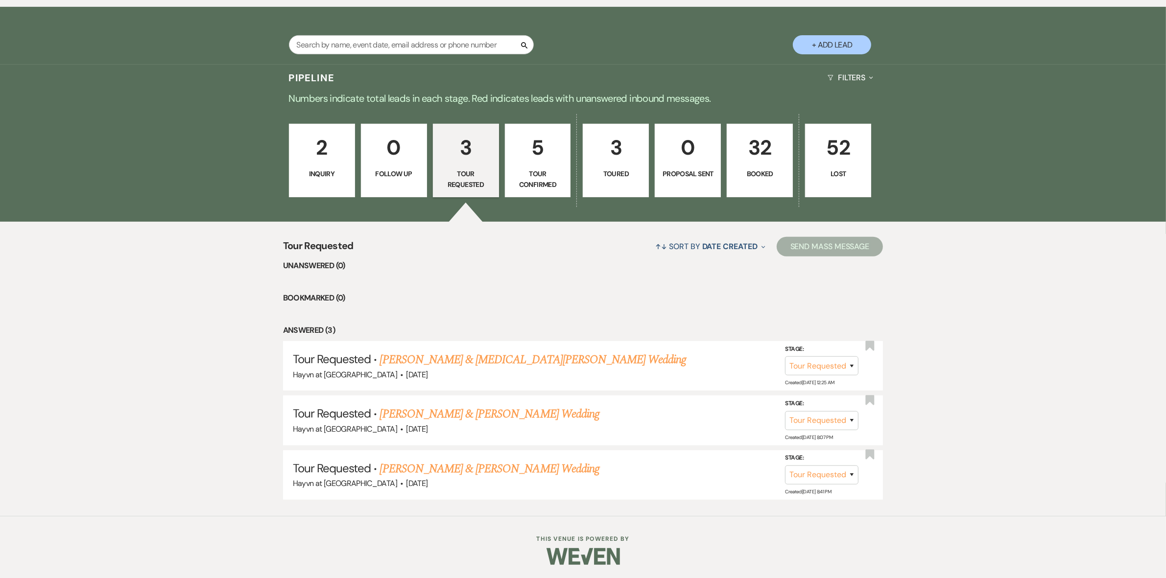
click at [548, 169] on p "Tour Confirmed" at bounding box center [537, 179] width 53 height 22
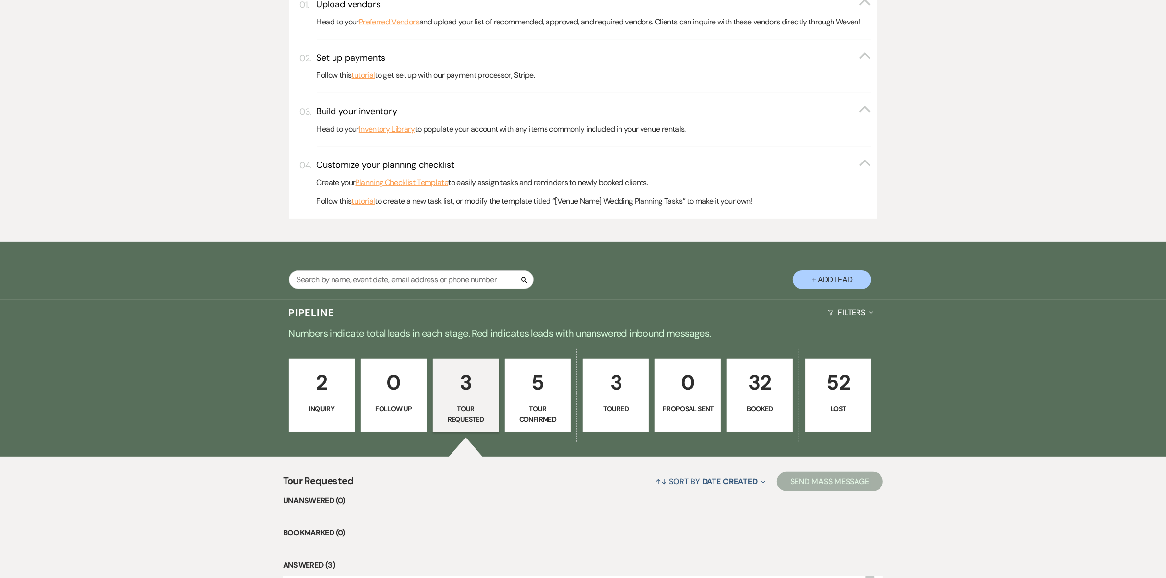
select select "4"
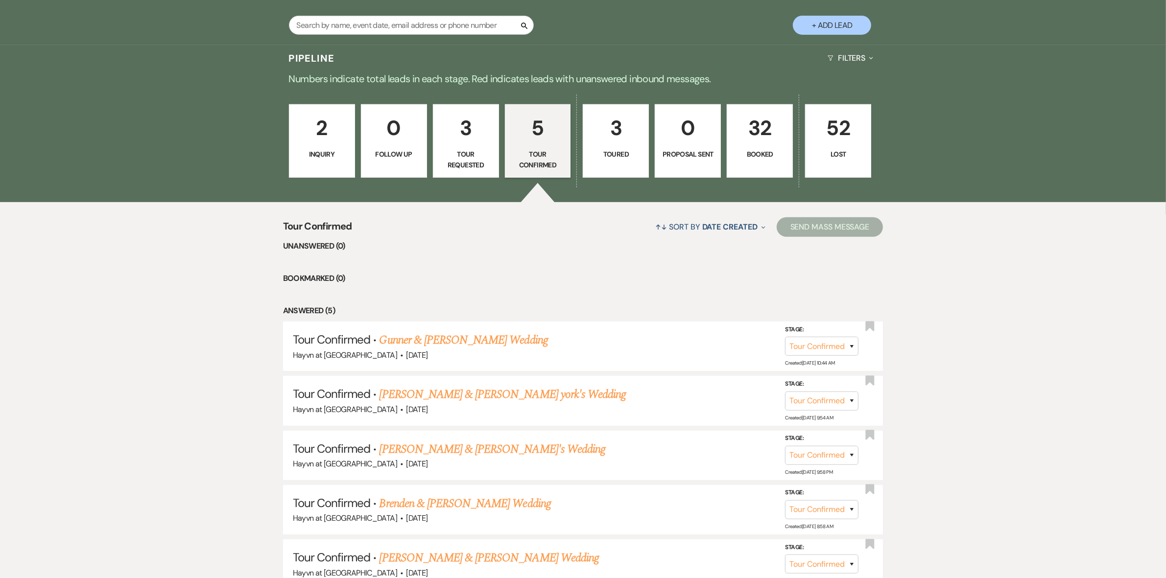
scroll to position [621, 0]
